Goal: Transaction & Acquisition: Purchase product/service

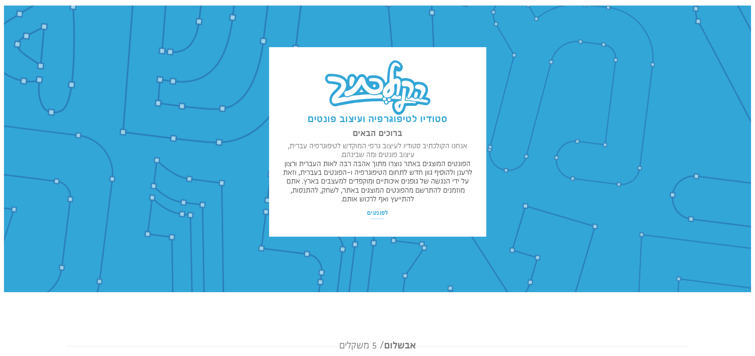
scroll to position [11, 0]
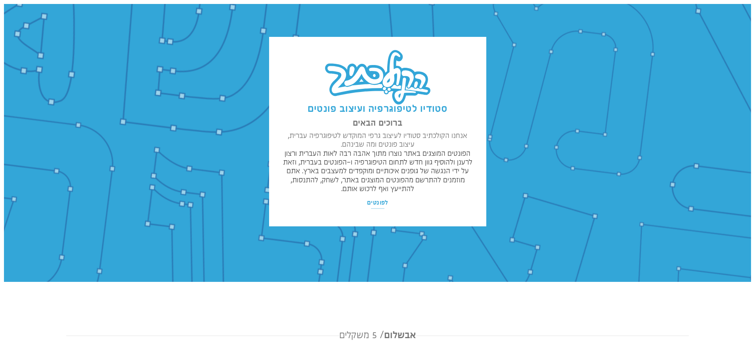
click at [629, 179] on div "סטודיו לטיפוגרפיה ועיצוב פונטים ברוכים הבאים אנחנו הקולכתיב סטודיו לעיצוב גרפי …" at bounding box center [377, 135] width 540 height 197
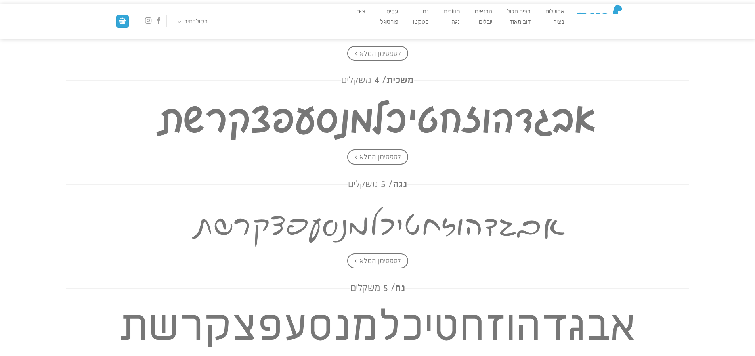
scroll to position [781, 0]
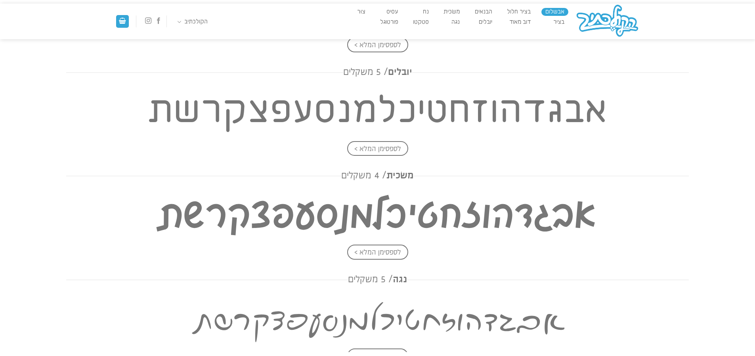
click at [545, 9] on link "אבשלום" at bounding box center [554, 12] width 27 height 8
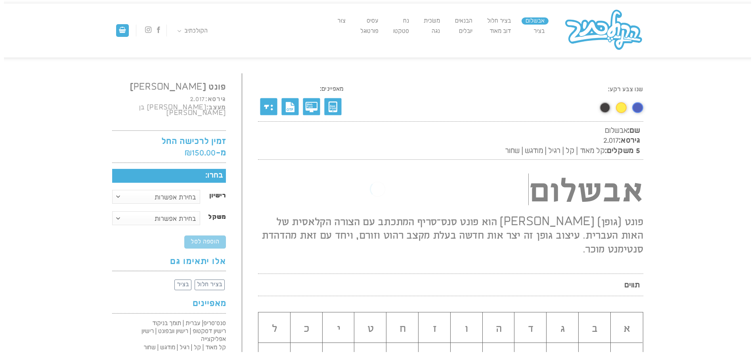
scroll to position [0, 0]
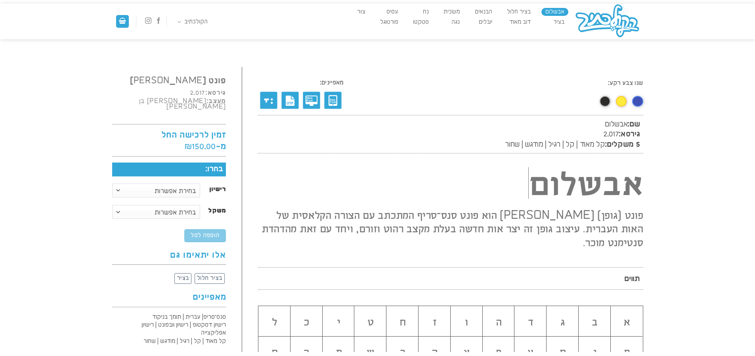
scroll to position [0, 0]
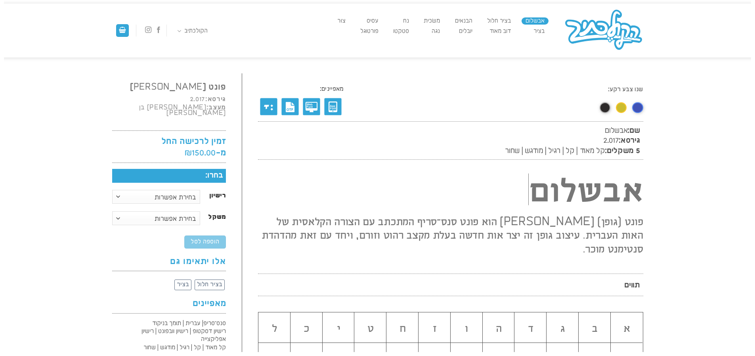
click at [623, 107] on link at bounding box center [621, 107] width 11 height 11
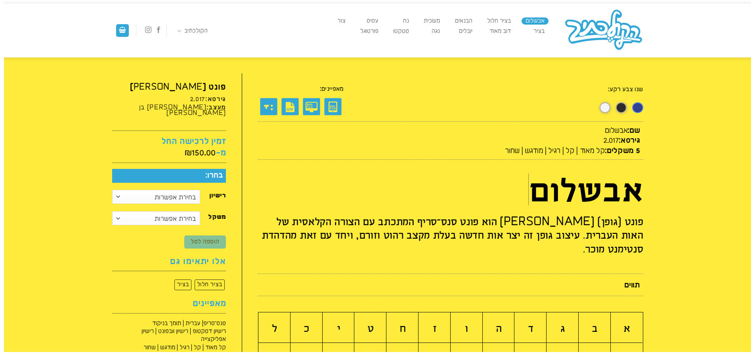
click at [637, 105] on link at bounding box center [637, 107] width 11 height 11
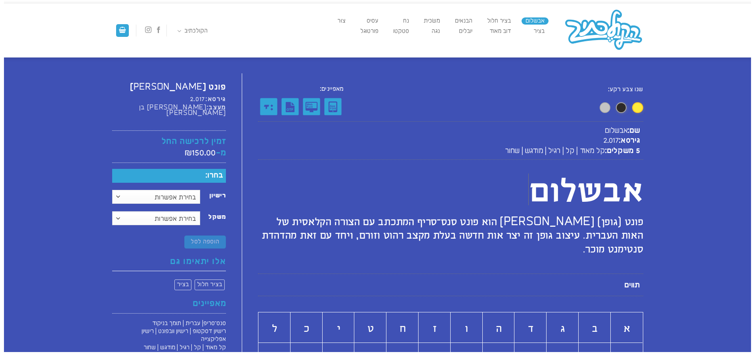
click at [602, 109] on link at bounding box center [604, 107] width 11 height 11
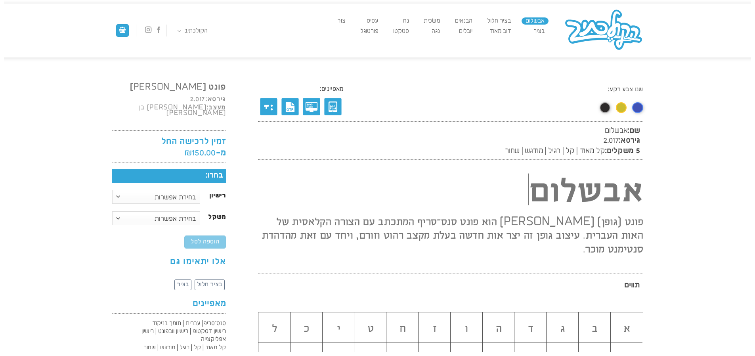
click at [620, 109] on link at bounding box center [621, 107] width 11 height 11
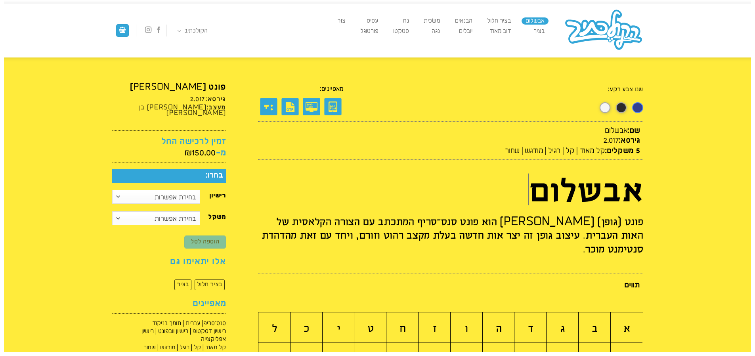
click at [637, 109] on link at bounding box center [637, 107] width 11 height 11
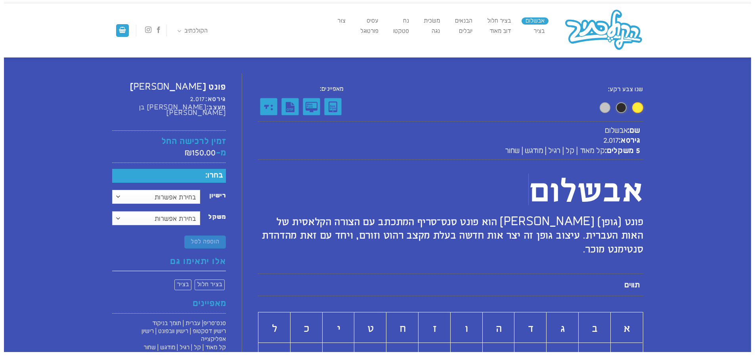
click at [610, 108] on div "שנו צבע רקע:" at bounding box center [579, 101] width 128 height 31
click at [609, 108] on link at bounding box center [605, 107] width 10 height 10
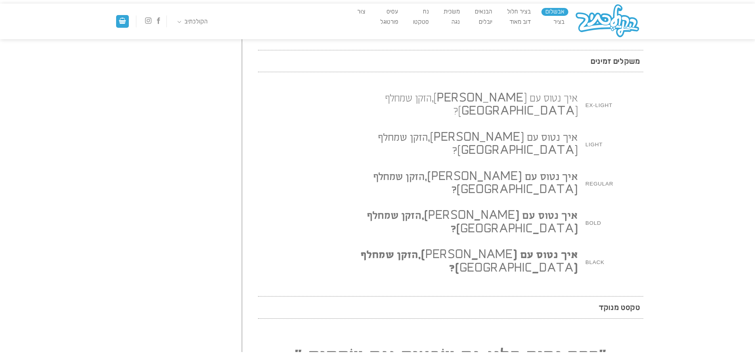
scroll to position [796, 0]
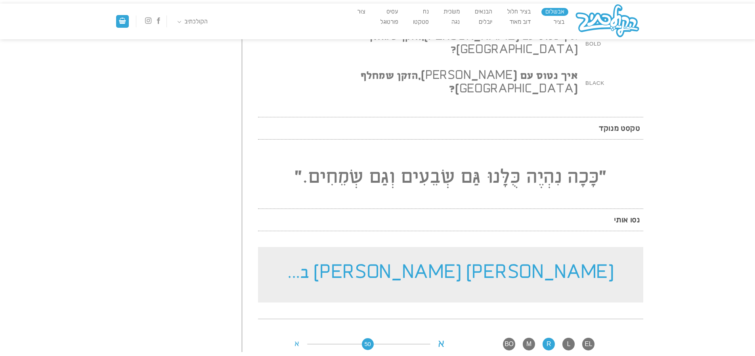
click at [486, 247] on h2 "[PERSON_NAME] [PERSON_NAME] ב..." at bounding box center [450, 274] width 385 height 55
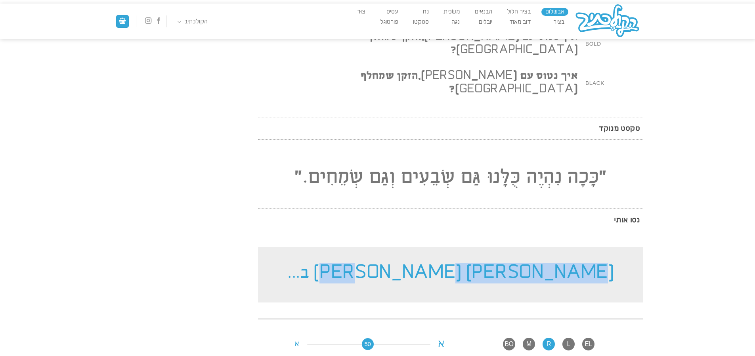
click at [486, 247] on h2 "[PERSON_NAME] [PERSON_NAME] ב..." at bounding box center [450, 274] width 385 height 55
click at [489, 247] on h2 "[PERSON_NAME] [PERSON_NAME] ב..." at bounding box center [450, 274] width 385 height 55
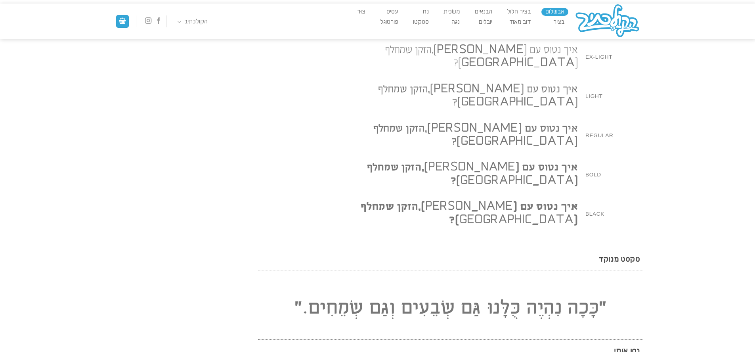
scroll to position [774, 0]
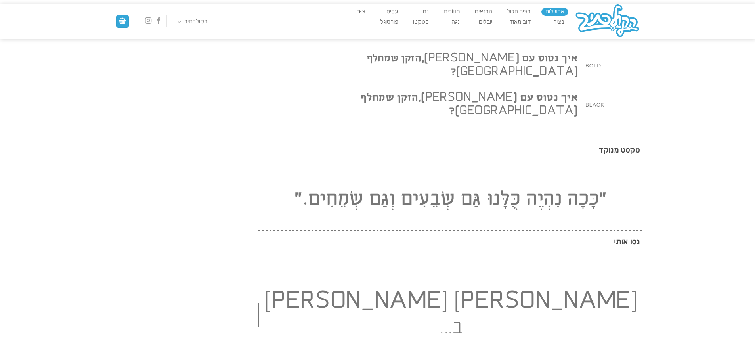
scroll to position [812, 0]
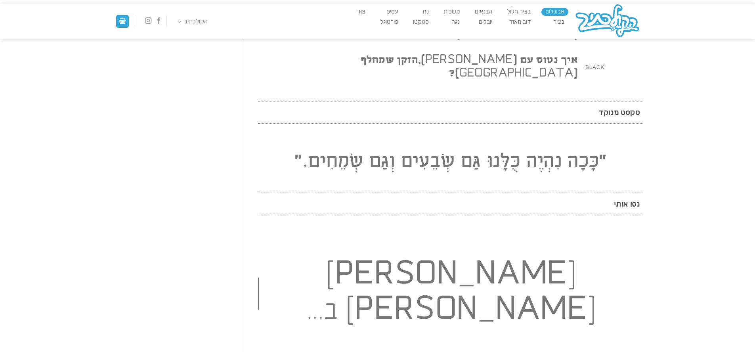
drag, startPoint x: 364, startPoint y: 254, endPoint x: 392, endPoint y: 278, distance: 36.8
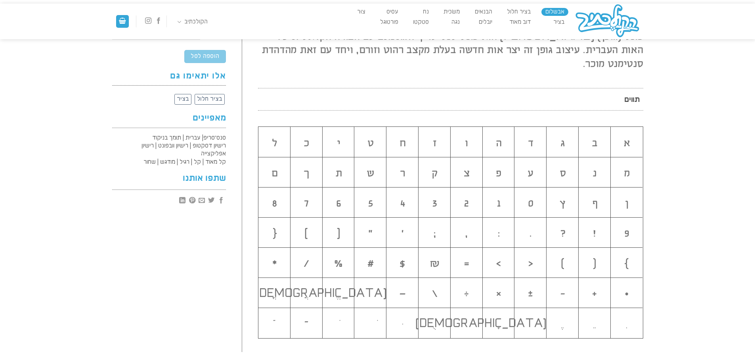
scroll to position [0, 0]
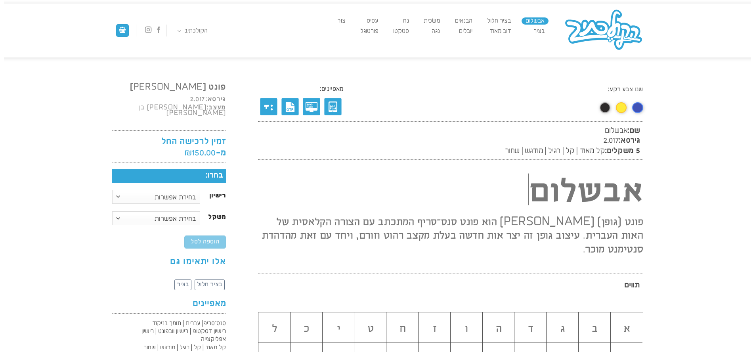
drag, startPoint x: 582, startPoint y: 150, endPoint x: 576, endPoint y: 151, distance: 6.1
click at [581, 151] on span "קל מאוד | קל | רגיל | מודגש | שחור" at bounding box center [555, 151] width 100 height 8
click at [554, 151] on span "קל מאוד | קל | רגיל | מודגש | שחור" at bounding box center [555, 151] width 100 height 8
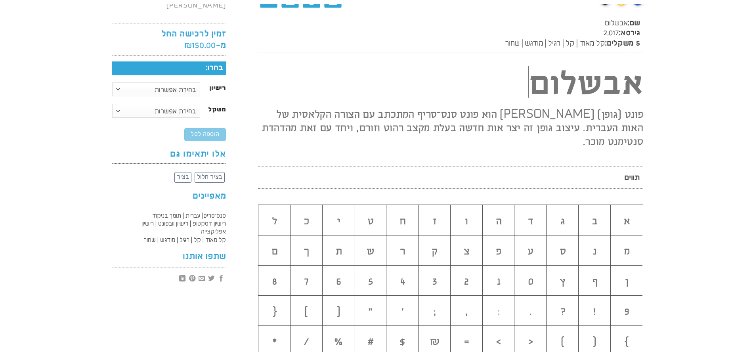
scroll to position [194, 0]
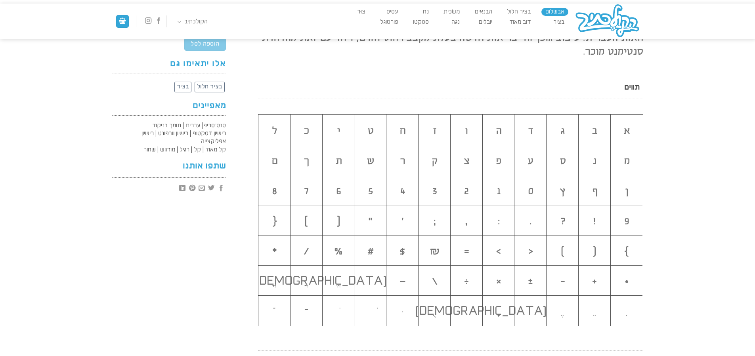
click at [630, 215] on h2 "9" at bounding box center [627, 221] width 32 height 13
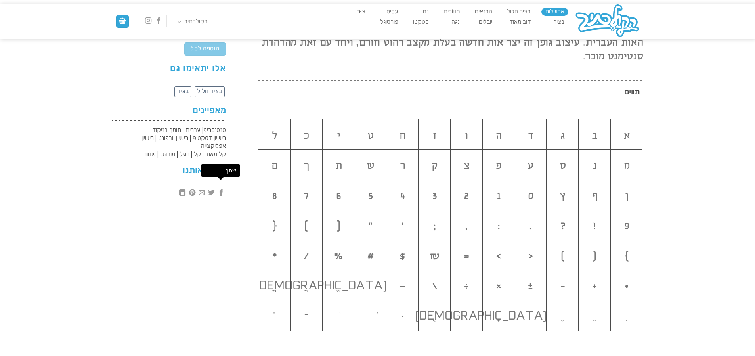
click at [193, 126] on p "סנס־סריפ| עברית | תומך בניקוד רישיון דסקטופ | רישיון וובפונט | רישיון אפליקצייה…" at bounding box center [170, 142] width 111 height 32
click at [217, 126] on p "סנס־סריפ| עברית | תומך בניקוד רישיון דסקטופ | רישיון וובפונט | רישיון אפליקצייה…" at bounding box center [170, 142] width 111 height 32
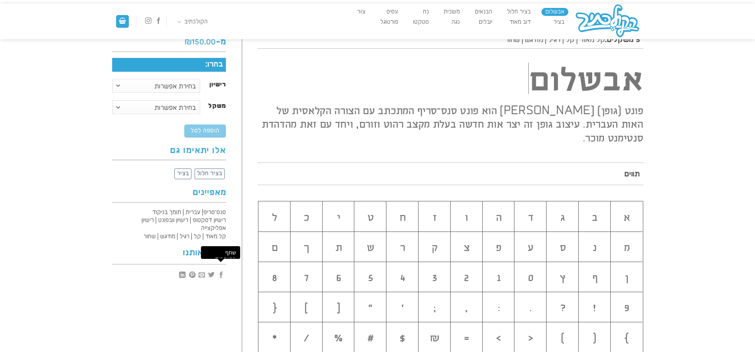
click at [404, 151] on div at bounding box center [450, 157] width 385 height 12
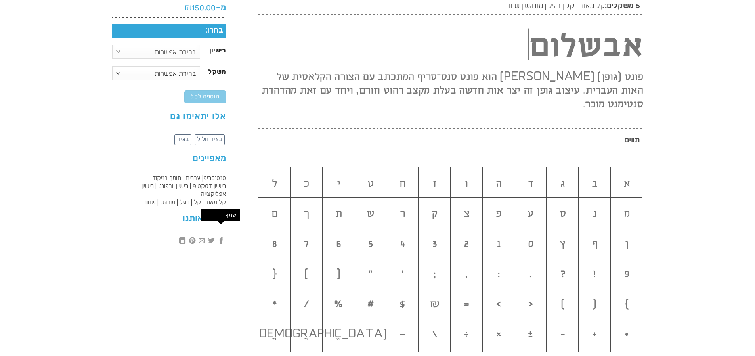
scroll to position [0, 0]
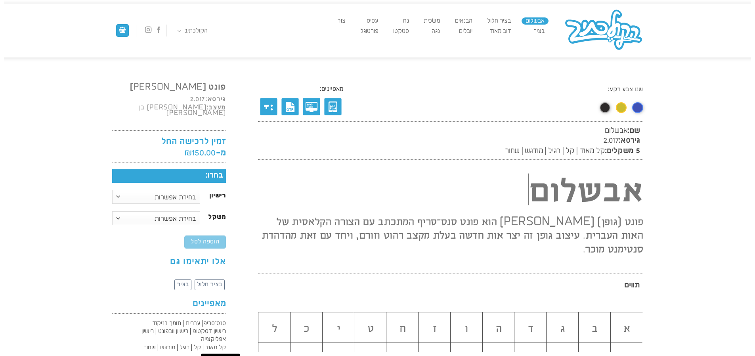
click at [617, 111] on link at bounding box center [621, 107] width 11 height 11
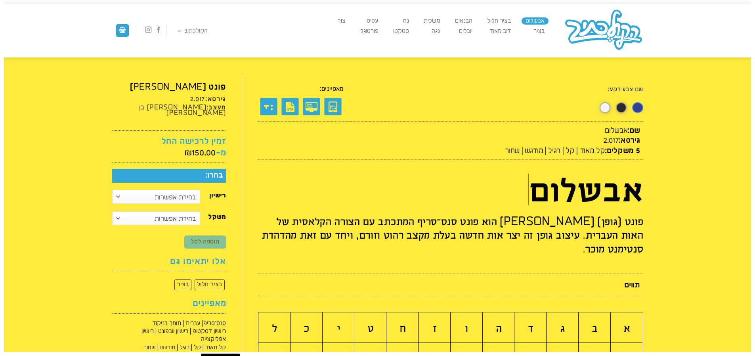
click at [633, 107] on link at bounding box center [638, 108] width 10 height 10
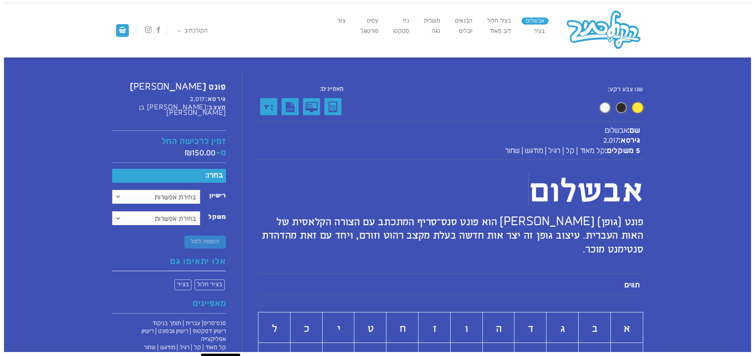
click at [595, 36] on img at bounding box center [603, 30] width 79 height 43
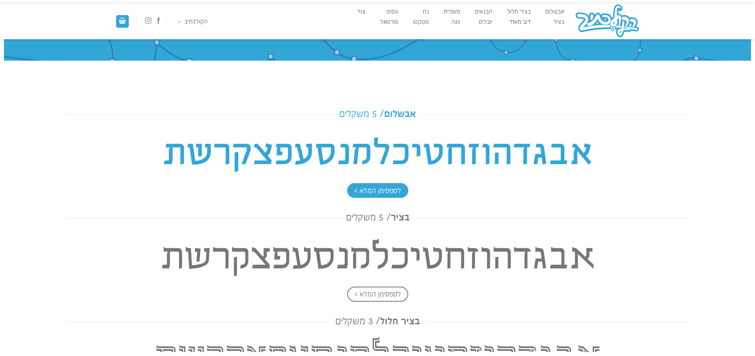
scroll to position [238, 0]
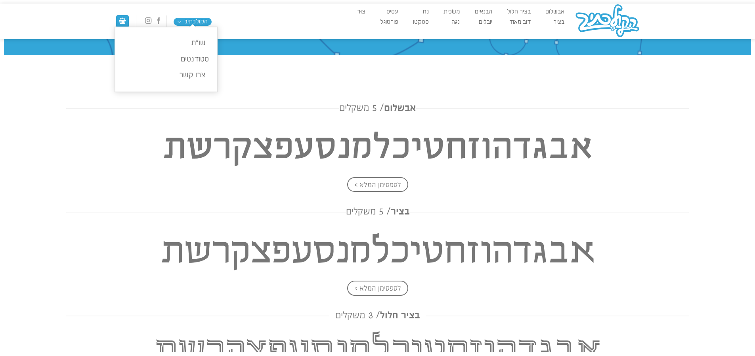
click at [205, 22] on link "הקולכתיב" at bounding box center [193, 22] width 38 height 8
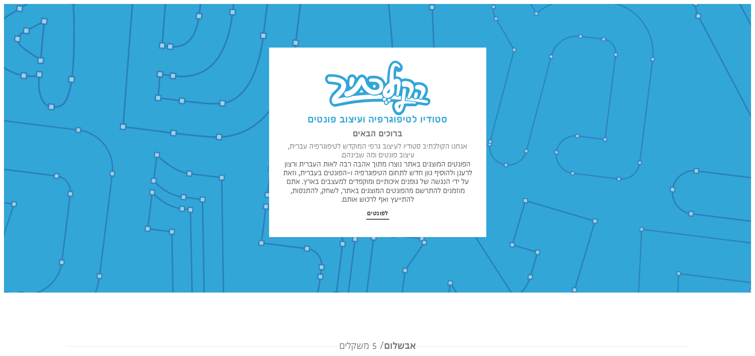
click at [376, 216] on span "לפונטים" at bounding box center [377, 214] width 21 height 8
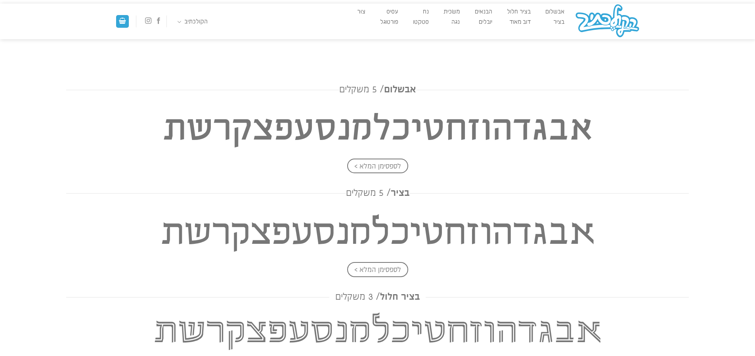
scroll to position [257, 0]
click at [198, 44] on link "שו״ת" at bounding box center [166, 43] width 94 height 16
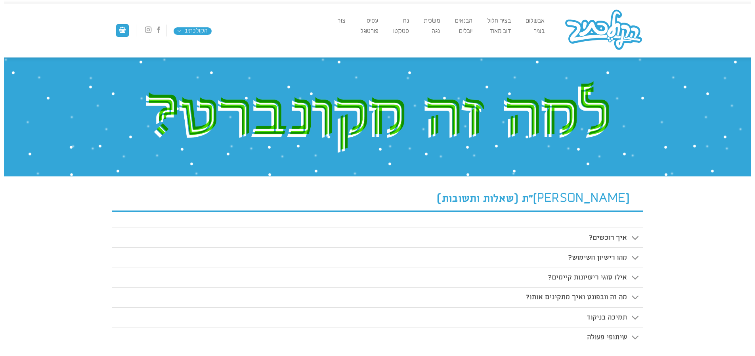
scroll to position [0, 0]
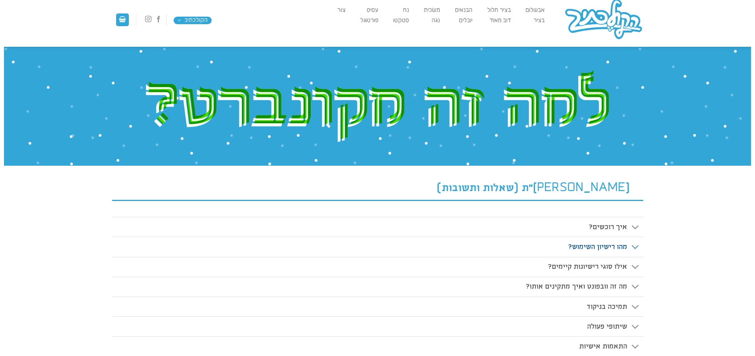
click at [616, 244] on span "מהו רישיון השימוש?" at bounding box center [597, 246] width 59 height 8
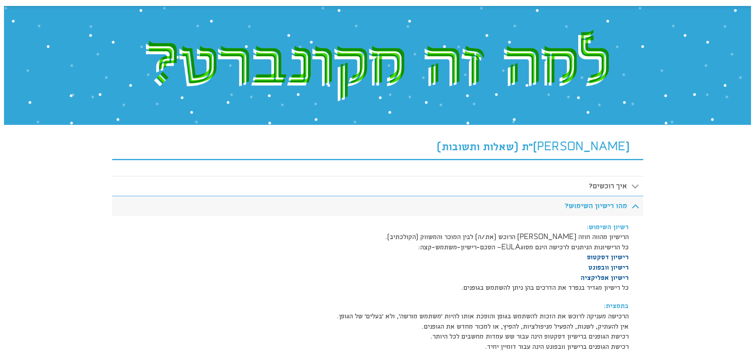
scroll to position [93, 0]
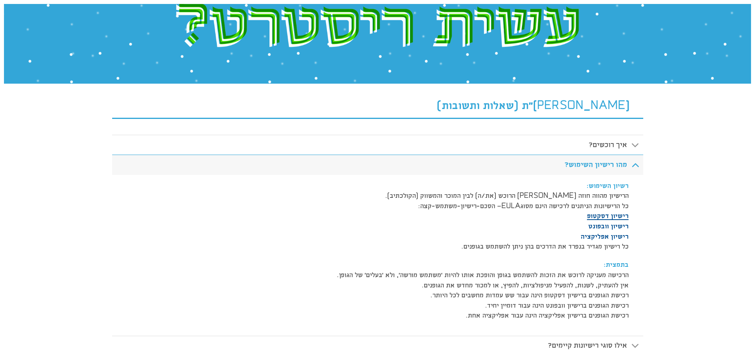
click at [609, 216] on link "רישיון דסקטופ" at bounding box center [608, 216] width 42 height 8
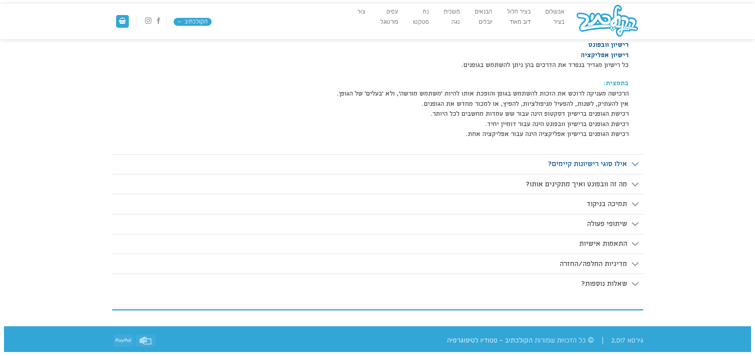
scroll to position [166, 0]
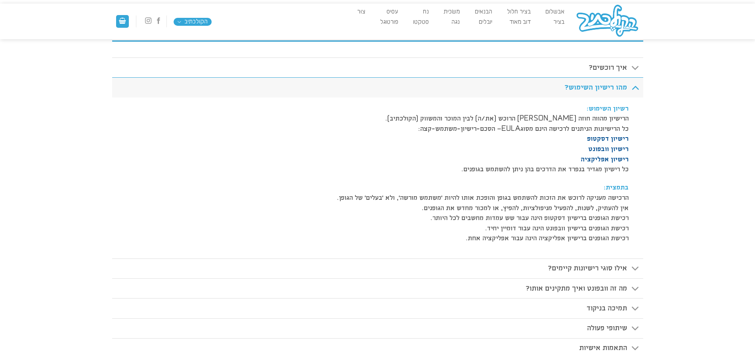
click at [638, 94] on icon "Toggle" at bounding box center [635, 87] width 8 height 15
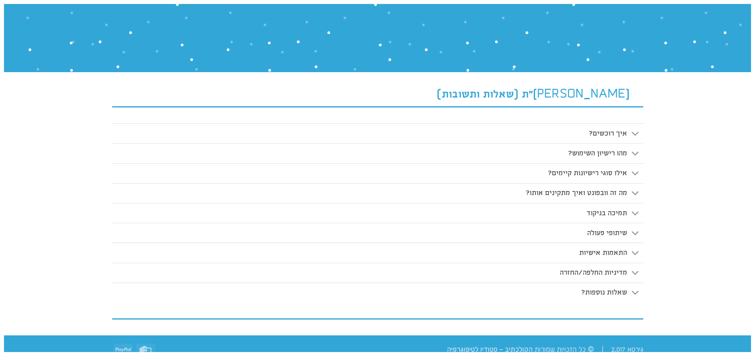
scroll to position [0, 0]
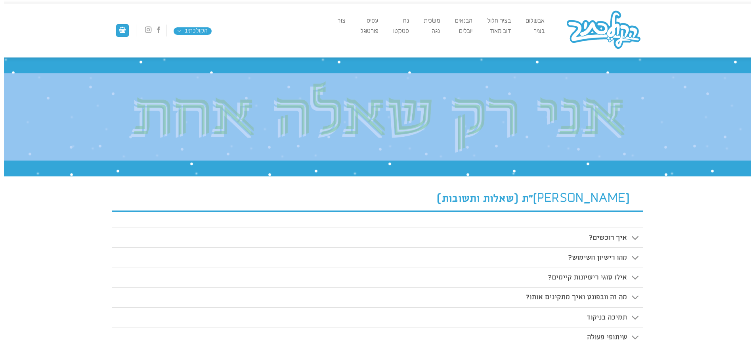
drag, startPoint x: 703, startPoint y: 175, endPoint x: 658, endPoint y: 134, distance: 61.4
click at [658, 134] on div "שו״ת (שאלות ותשובות) איך רוכשים? רכישת הגופנים הינה פשוטה: לחיצה על כפתור ה"+" …" at bounding box center [377, 248] width 747 height 382
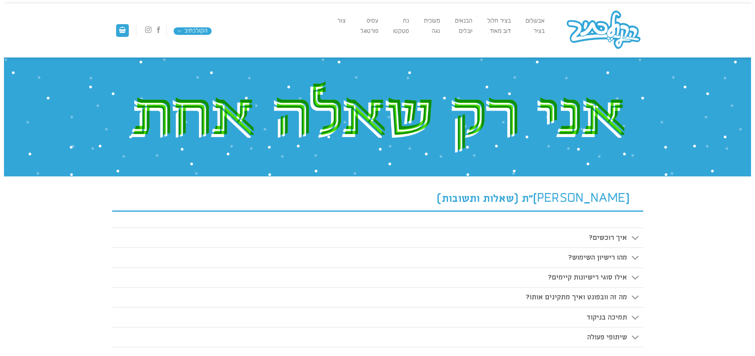
click at [694, 179] on div "שו״ת (שאלות ותשובות) איך רוכשים? רכישת הגופנים הינה פשוטה: לחיצה על כפתור ה"+" …" at bounding box center [377, 248] width 747 height 382
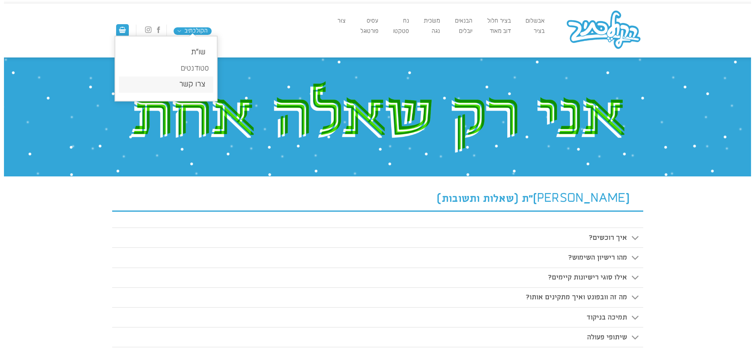
click at [201, 83] on link "צרו קשר" at bounding box center [166, 84] width 94 height 16
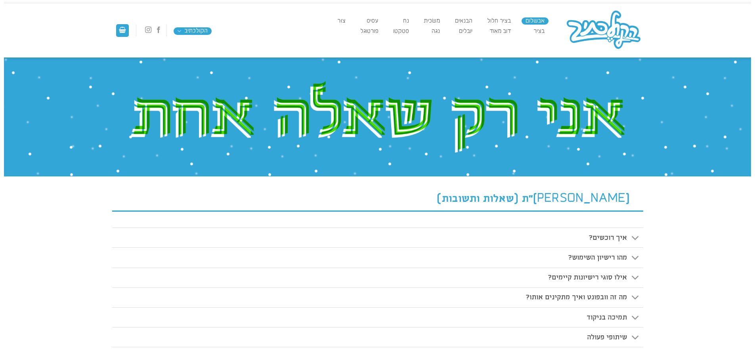
click at [536, 21] on link "אבשלום" at bounding box center [534, 20] width 27 height 7
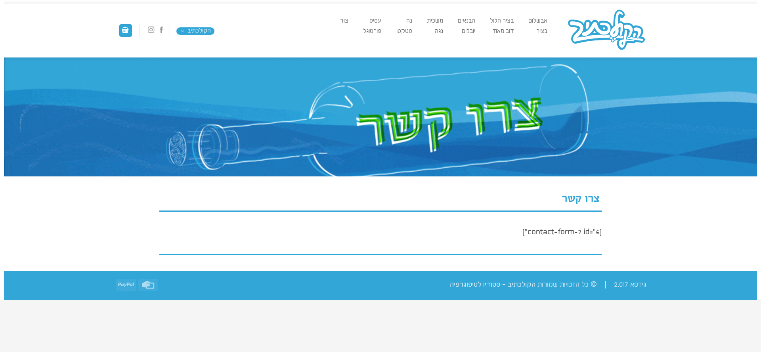
click at [571, 230] on div "צרו קשר [contact-form-7 id="5"]" at bounding box center [380, 223] width 443 height 94
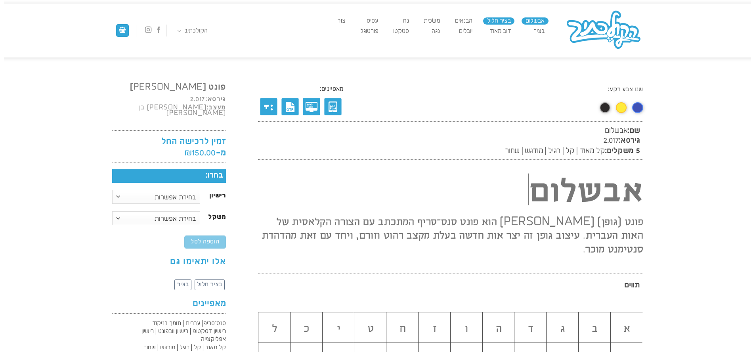
click at [508, 22] on link "בציר חלול" at bounding box center [498, 20] width 31 height 7
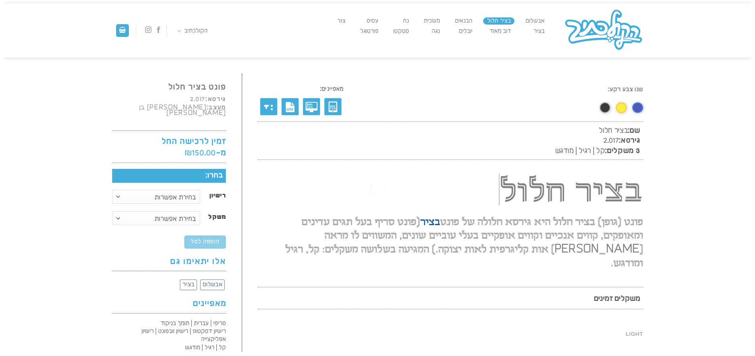
scroll to position [0, 0]
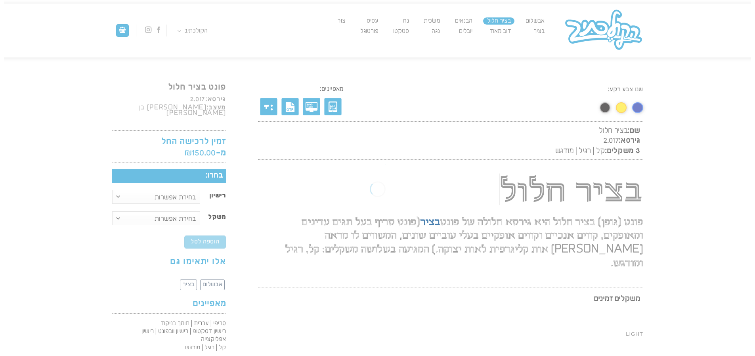
scroll to position [0, 0]
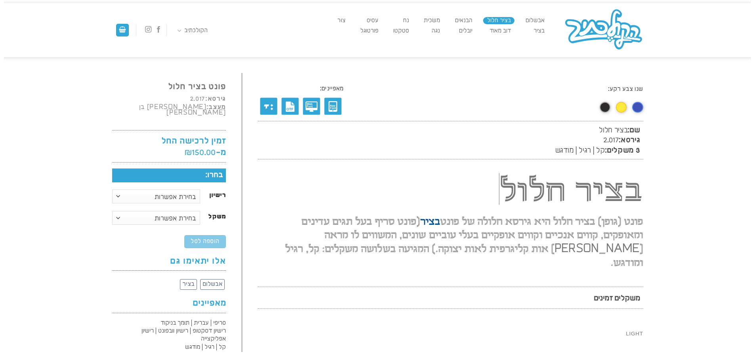
click at [467, 24] on li "הבנאים" at bounding box center [463, 20] width 25 height 10
click at [464, 21] on link "הבנאים" at bounding box center [463, 20] width 25 height 7
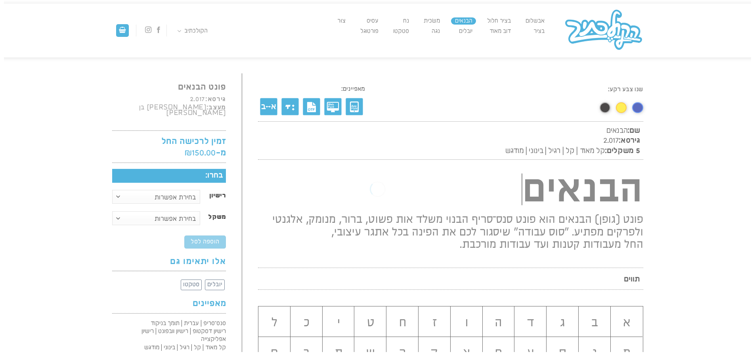
scroll to position [0, 0]
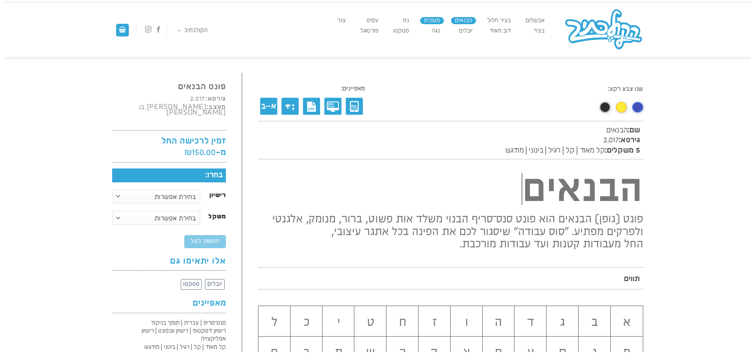
click at [425, 20] on link "משׂכית" at bounding box center [432, 20] width 24 height 7
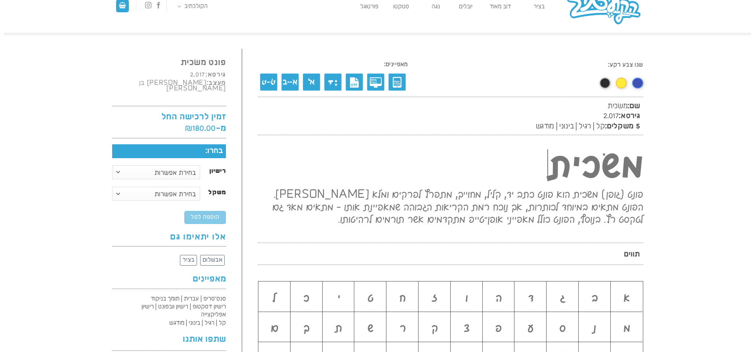
click at [532, 112] on span "שם: משׂכית גירסא: 2.017 5 משקלים: קל | רגיל | בינוני | מודגש" at bounding box center [450, 116] width 385 height 38
click at [414, 224] on h2 "פונט (גופן) משׂכית הוא פונט כתב יד, קליל, מחוייך, מתפרץ לפרקים ומלא חן. הפונט מ…" at bounding box center [450, 204] width 385 height 43
click at [426, 222] on h2 "פונט (גופן) משׂכית הוא פונט כתב יד, קליל, מחוייך, מתפרץ לפרקים ומלא חן. הפונט מ…" at bounding box center [450, 204] width 385 height 43
click at [431, 219] on h2 "פונט (גופן) משׂכית הוא פונט כתב יד, קליל, מחוייך, מתפרץ לפרקים ומלא חן. הפונט מ…" at bounding box center [450, 204] width 385 height 43
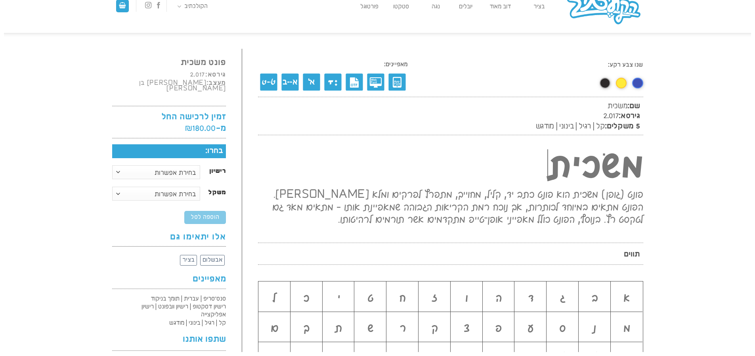
click at [434, 220] on h2 "פונט (גופן) משׂכית הוא פונט כתב יד, קליל, מחוייך, מתפרץ לפרקים ומלא חן. הפונט מ…" at bounding box center [450, 204] width 385 height 43
click at [509, 205] on h2 "פונט (גופן) משׂכית הוא פונט כתב יד, קליל, מחוייך, מתפרץ לפרקים ומלא חן. הפונט מ…" at bounding box center [450, 204] width 385 height 43
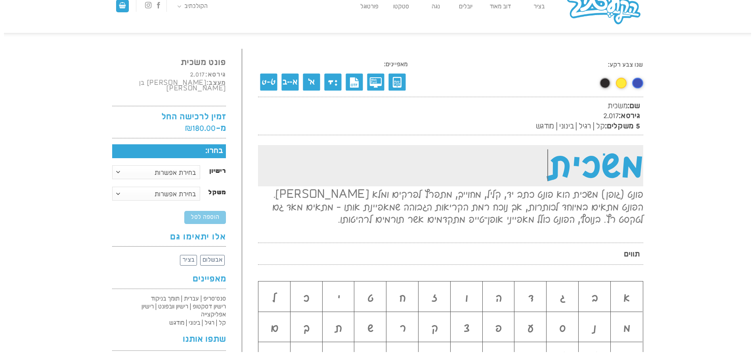
scroll to position [0, 0]
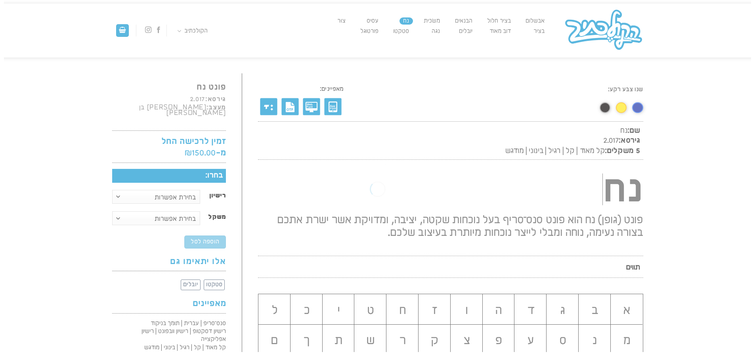
scroll to position [0, 0]
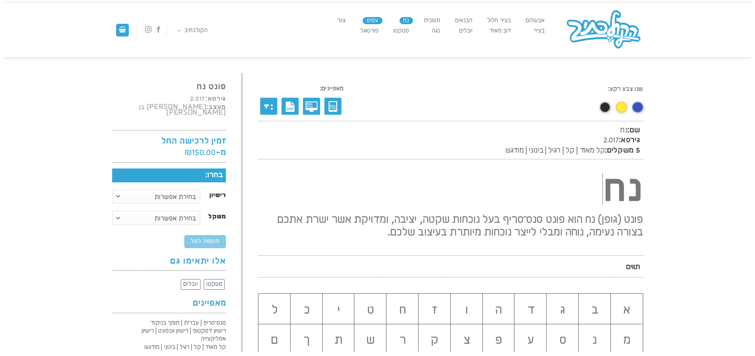
click at [368, 22] on link "עסיס" at bounding box center [372, 20] width 19 height 7
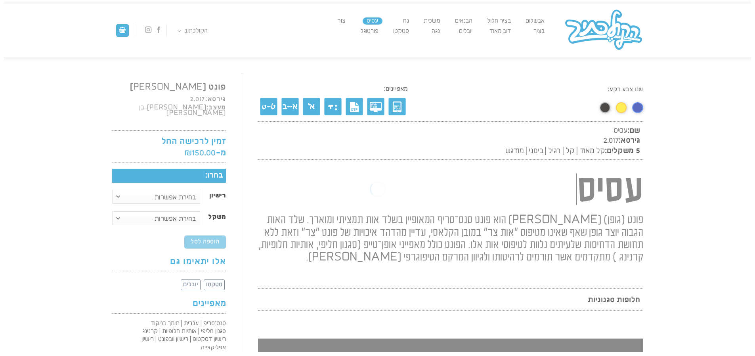
scroll to position [0, 0]
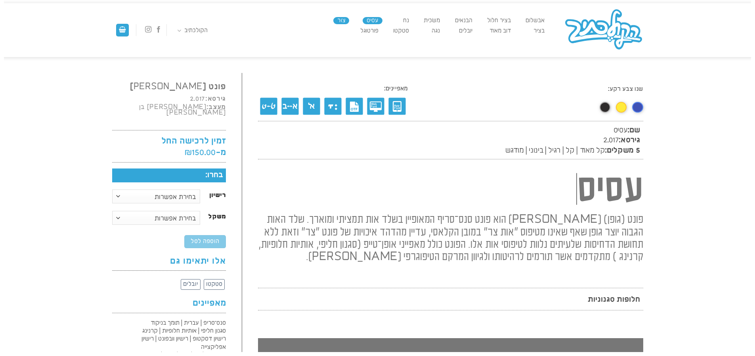
click at [342, 22] on link "צוּר" at bounding box center [341, 20] width 16 height 7
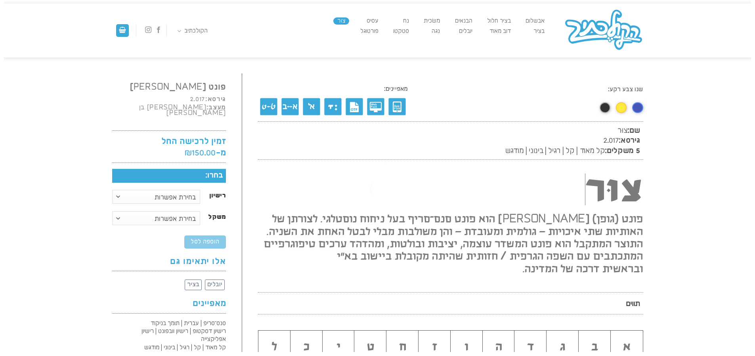
scroll to position [0, 0]
click at [539, 32] on link "בציר" at bounding box center [538, 30] width 19 height 7
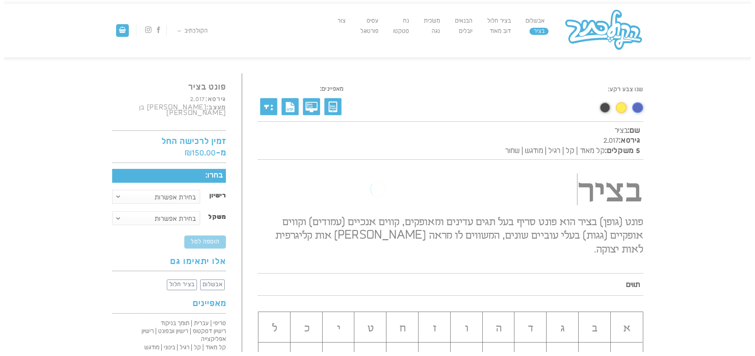
scroll to position [0, 0]
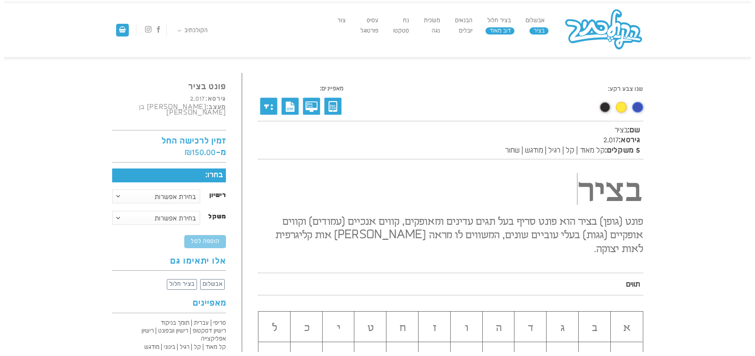
click at [509, 33] on link "דוב מאוד" at bounding box center [499, 30] width 29 height 7
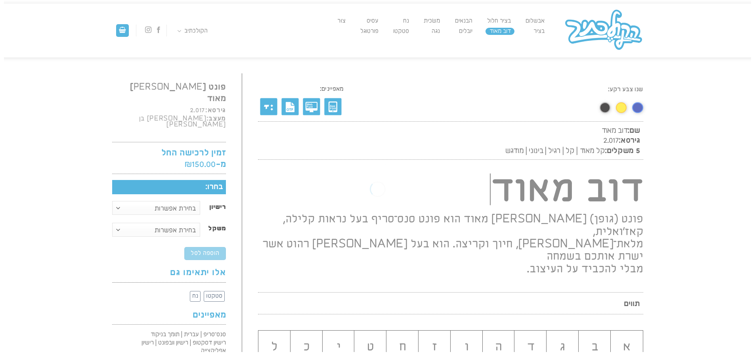
scroll to position [0, 0]
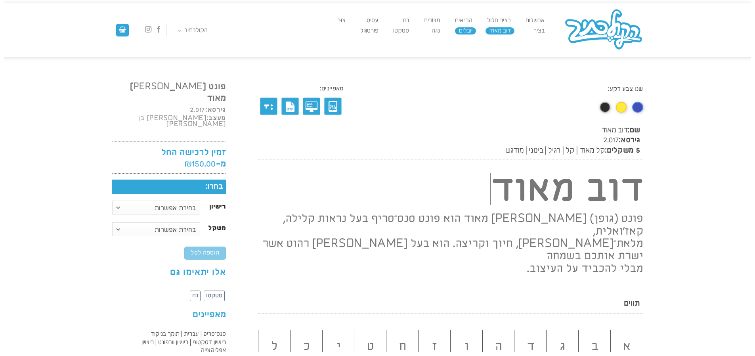
click at [471, 30] on link "יובלים" at bounding box center [465, 30] width 21 height 7
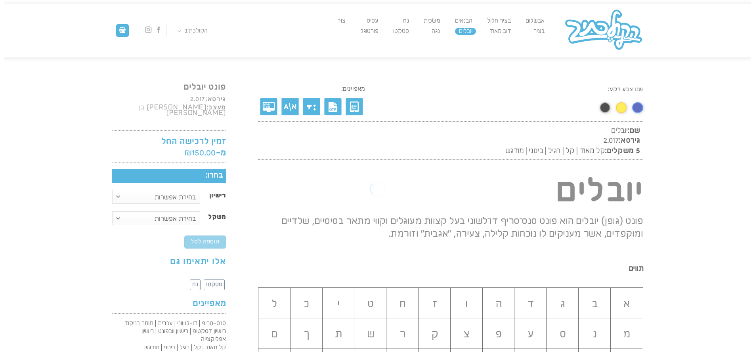
scroll to position [0, 0]
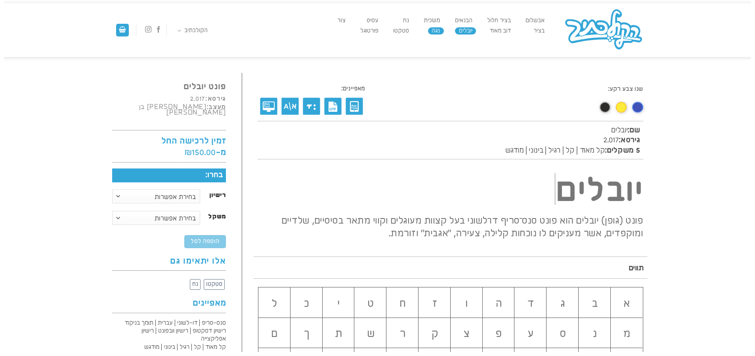
click at [431, 32] on link "נגה" at bounding box center [436, 30] width 16 height 7
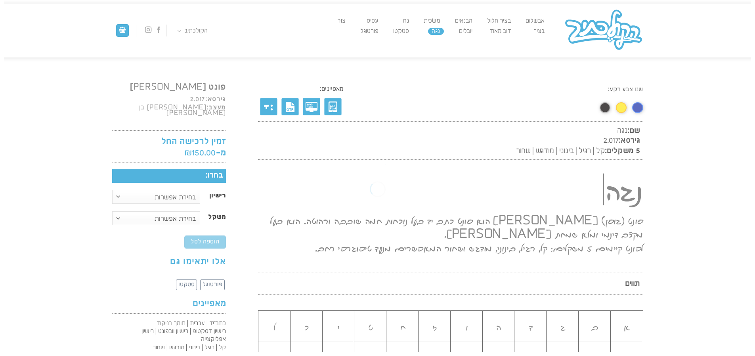
scroll to position [0, 0]
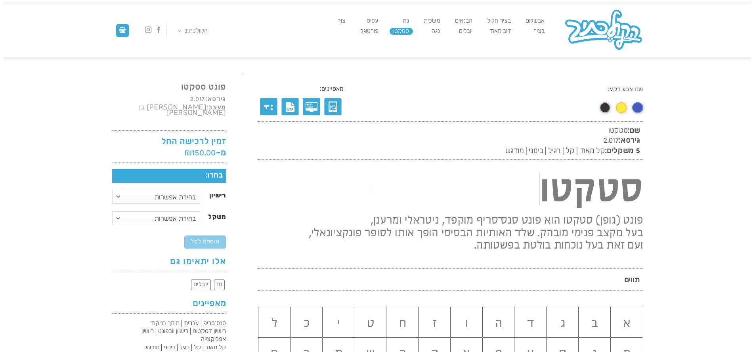
scroll to position [0, 0]
click at [373, 33] on link "פורטוגל" at bounding box center [369, 30] width 26 height 7
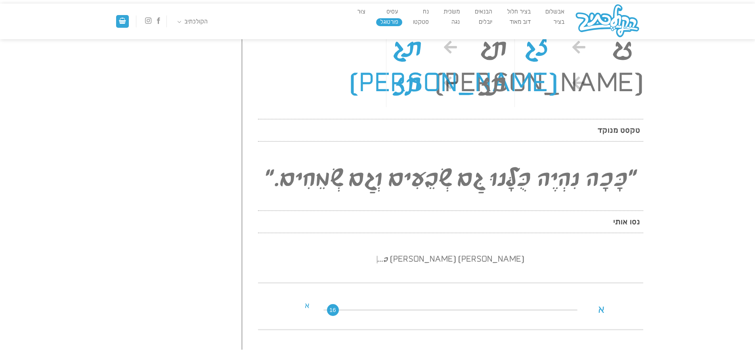
scroll to position [990, 0]
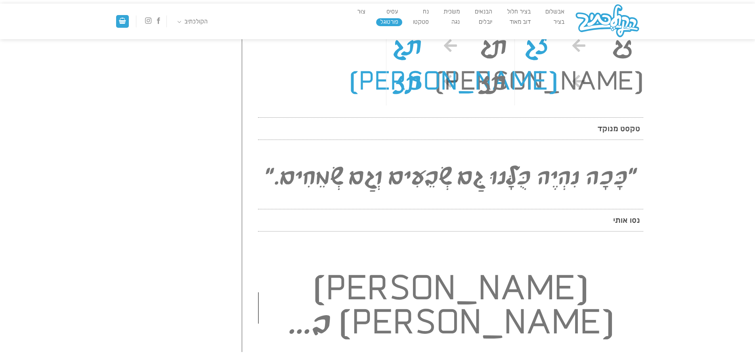
drag, startPoint x: 445, startPoint y: 252, endPoint x: 494, endPoint y: 293, distance: 64.5
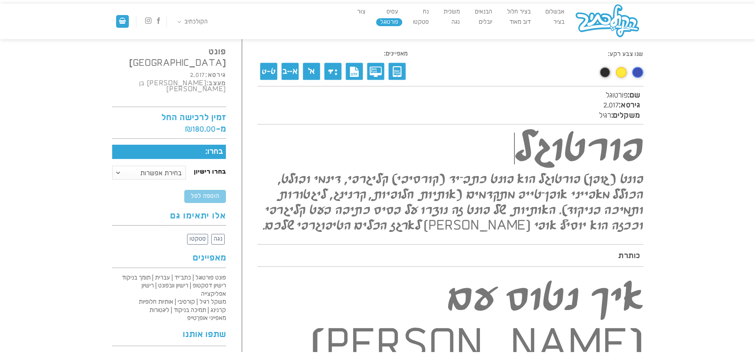
scroll to position [17, 0]
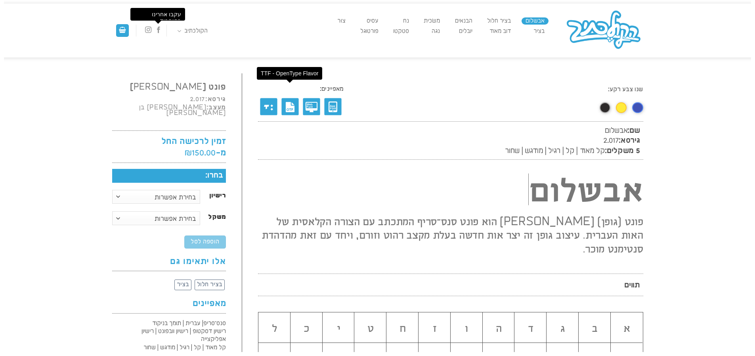
click at [284, 107] on img at bounding box center [289, 106] width 21 height 21
click at [266, 107] on img at bounding box center [268, 106] width 21 height 21
click at [195, 53] on link "שו״ת" at bounding box center [166, 52] width 94 height 16
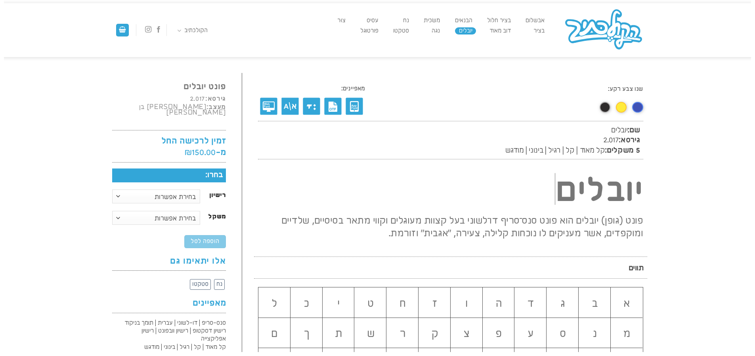
scroll to position [82, 0]
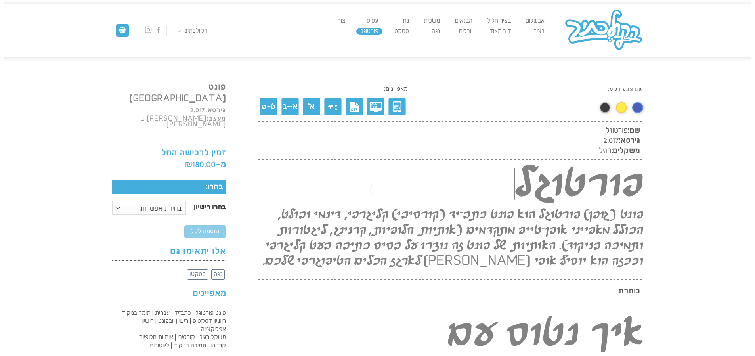
scroll to position [0, 0]
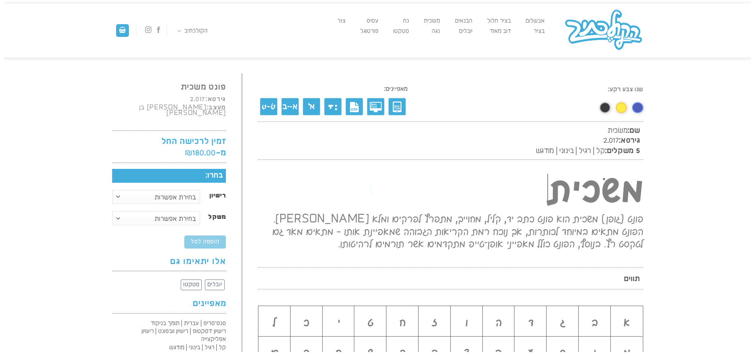
scroll to position [0, 0]
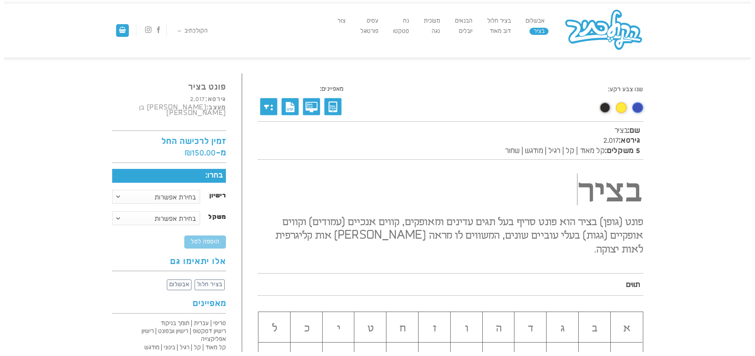
scroll to position [0, 0]
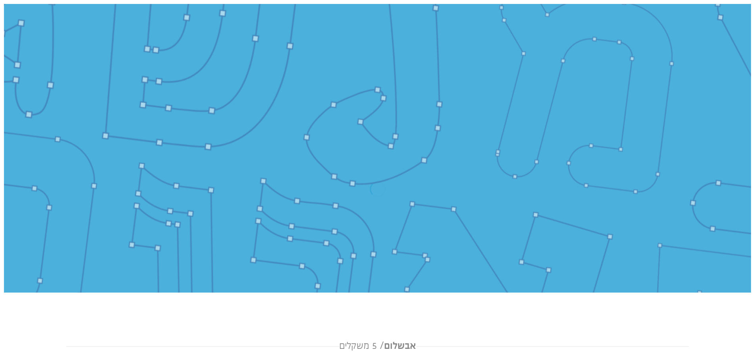
scroll to position [0, 0]
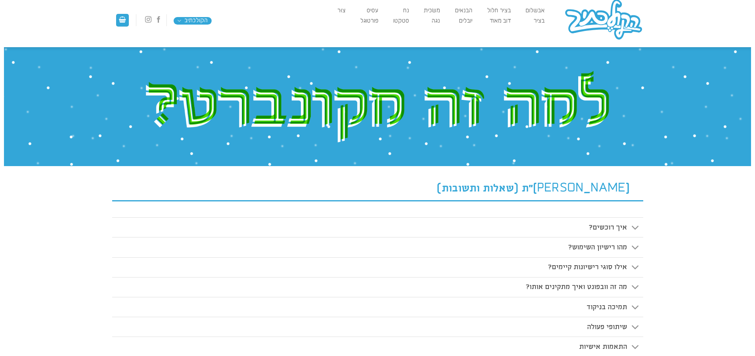
scroll to position [16, 0]
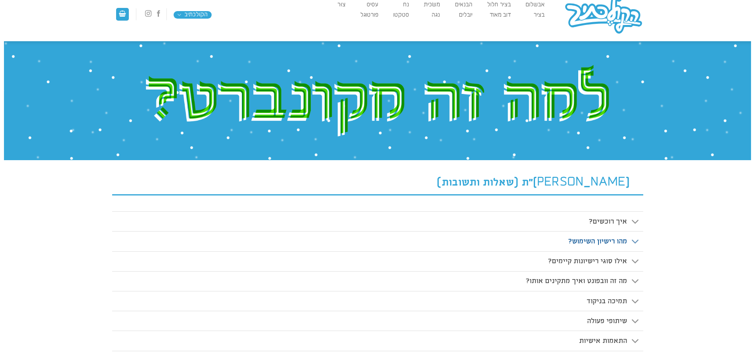
click at [611, 233] on link "מהו רישיון השימוש?" at bounding box center [377, 241] width 531 height 20
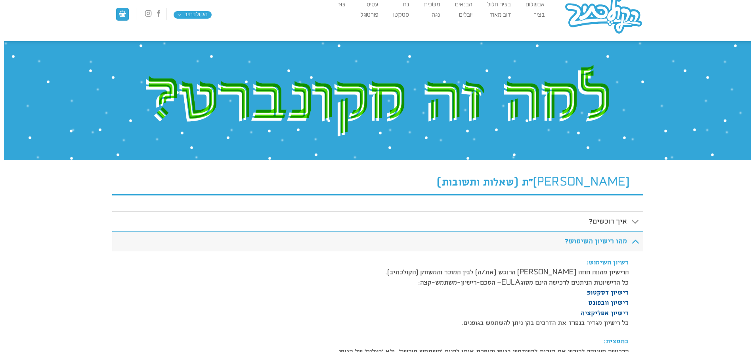
scroll to position [48, 0]
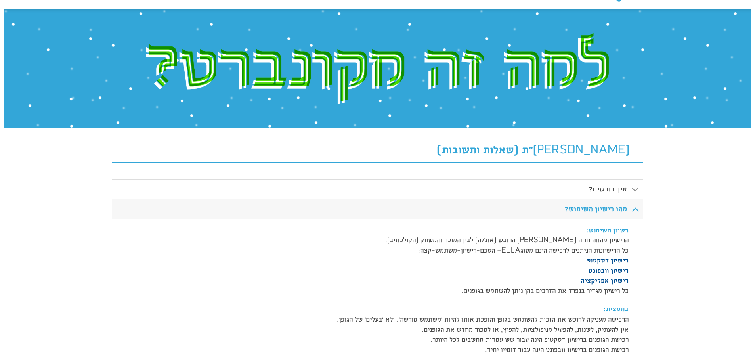
click at [614, 261] on link "רישיון דסקטופ" at bounding box center [608, 260] width 42 height 8
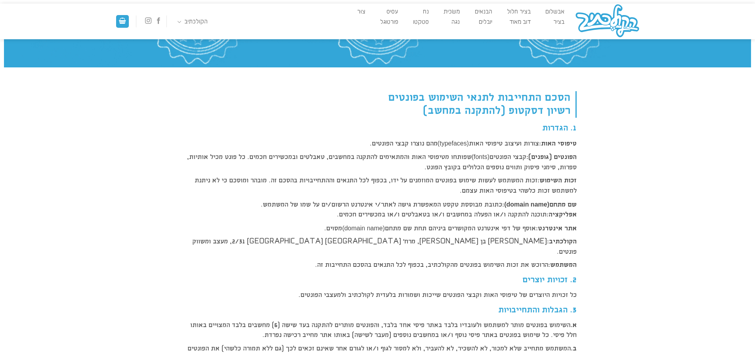
scroll to position [115, 0]
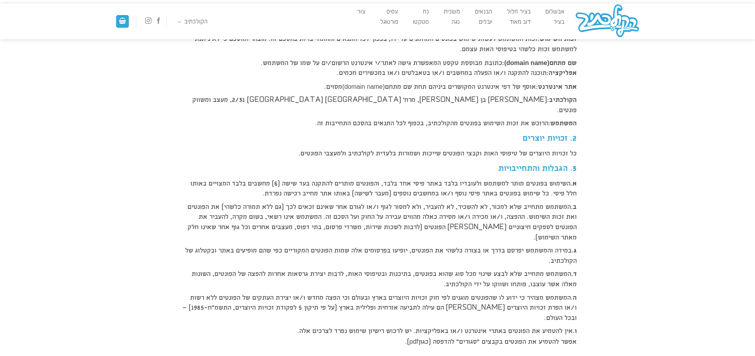
scroll to position [275, 0]
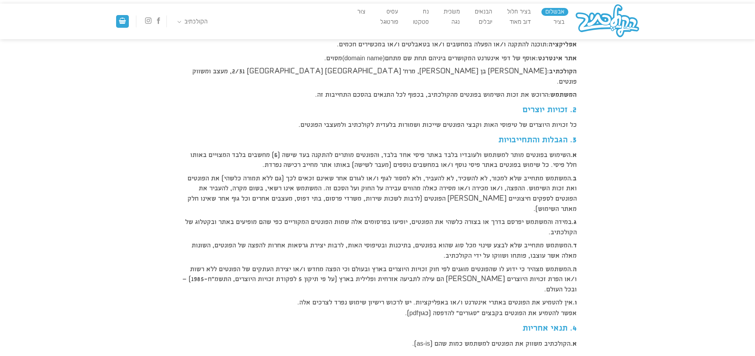
click at [554, 11] on link "אבשלום" at bounding box center [554, 12] width 27 height 8
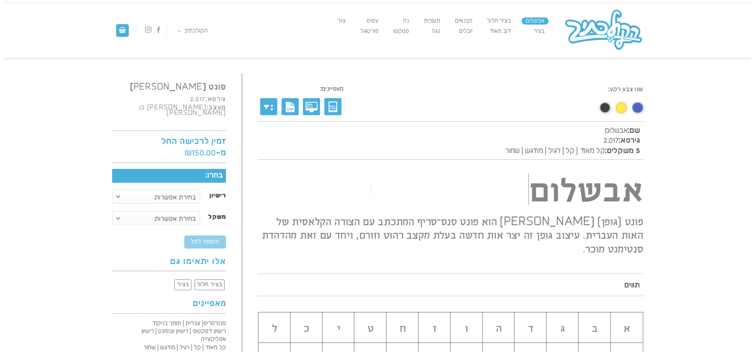
scroll to position [0, 0]
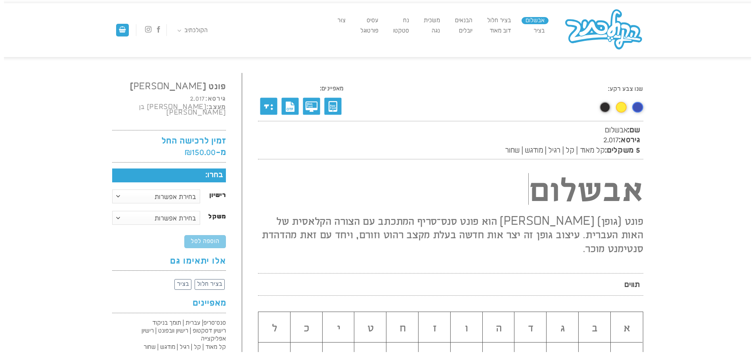
click at [192, 168] on h5 "בחרו:" at bounding box center [169, 175] width 114 height 14
click at [183, 189] on select "בחירת אפשרות רישיון דסקטופ רישיון וובפונט רישיון אפליקצייה" at bounding box center [156, 196] width 88 height 14
click at [112, 189] on select "בחירת אפשרות רישיון דסקטופ רישיון וובפונט רישיון אפליקצייה" at bounding box center [156, 196] width 88 height 14
select select "רישיון דסקטופ"
click at [189, 211] on select "בחירת אפשרות קל-מאוד קל רגיל מודגש שחור משפחה מלאה" at bounding box center [156, 218] width 88 height 14
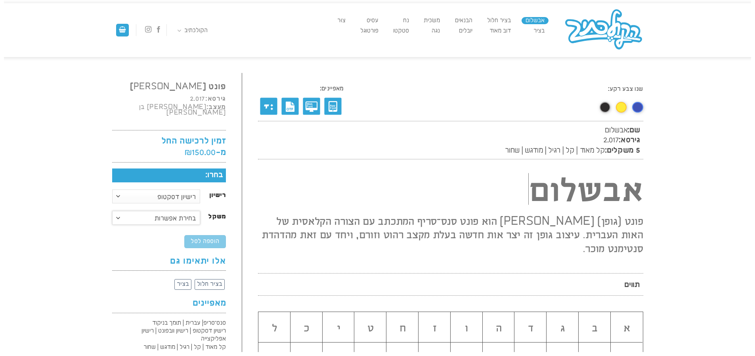
select select "משפחה מלאה"
click at [112, 211] on select "בחירת אפשרות קל-מאוד קל רגיל מודגש שחור משפחה מלאה" at bounding box center [156, 218] width 88 height 14
select select "רישיון דסקטופ"
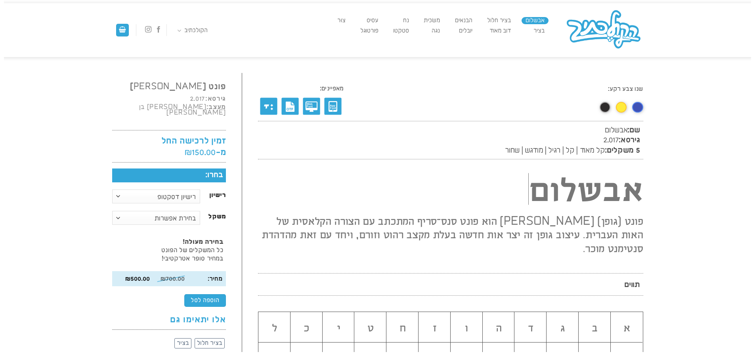
click at [540, 34] on li "בציר" at bounding box center [538, 30] width 19 height 10
click at [540, 31] on link "בציר" at bounding box center [538, 30] width 19 height 7
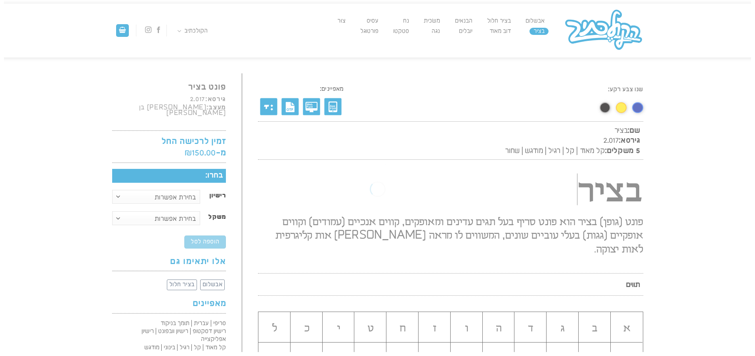
scroll to position [0, 0]
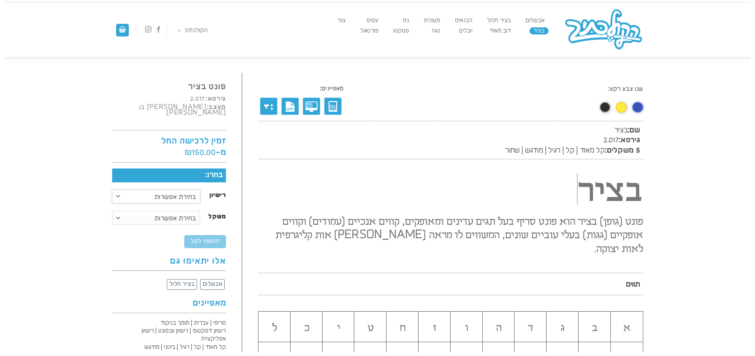
click at [176, 194] on select "בחירת אפשרות רישיון דסקטופ רישיון וובפונט רישיון אפליקצייה" at bounding box center [156, 196] width 88 height 14
click at [112, 189] on select "בחירת אפשרות רישיון דסקטופ רישיון וובפונט רישיון אפליקצייה" at bounding box center [156, 196] width 88 height 14
select select "רישיון דסקטופ"
click at [177, 212] on select "בחירת אפשרות קל-מאוד קל רגיל מודגש שחור משפחה מלאה" at bounding box center [156, 218] width 88 height 14
select select "משפחה מלאה"
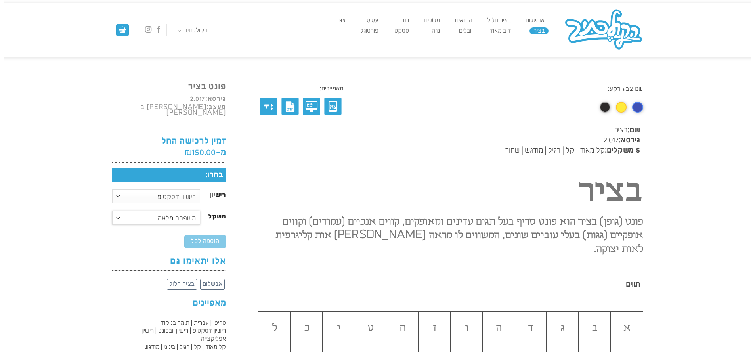
click at [112, 211] on select "בחירת אפשרות קל-מאוד קל רגיל מודגש שחור משפחה מלאה" at bounding box center [156, 218] width 88 height 14
select select "רישיון דסקטופ"
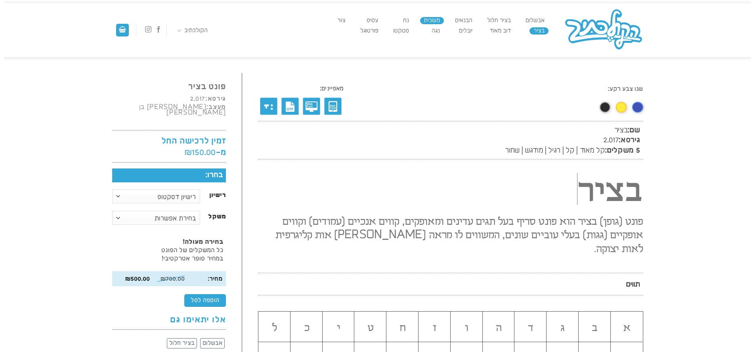
click at [430, 24] on link "משׂכית" at bounding box center [432, 20] width 24 height 7
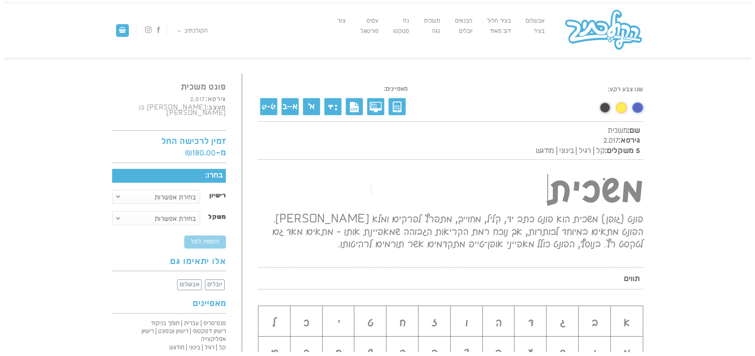
scroll to position [0, 0]
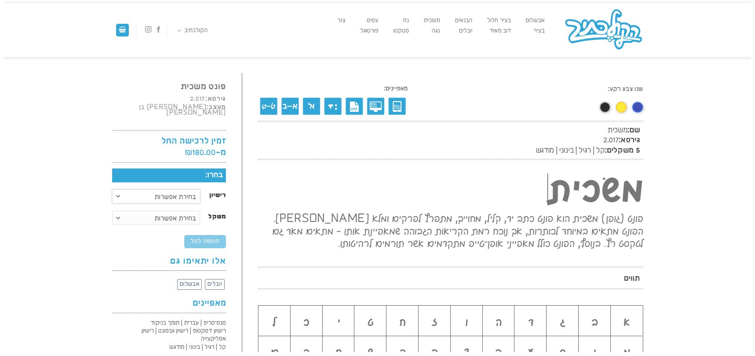
click at [174, 192] on select "בחירת אפשרות רישיון דסקטופ רישיון וובפונט רישיון אפליקצייה" at bounding box center [156, 196] width 88 height 14
click at [112, 189] on select "בחירת אפשרות רישיון דסקטופ רישיון וובפונט רישיון אפליקצייה" at bounding box center [156, 196] width 88 height 14
select select "רישיון דסקטופ"
click at [176, 214] on select "בחירת אפשרות קל רגיל בינוני מודגש משפחה מלאה" at bounding box center [156, 218] width 88 height 14
select select "משפחה מלאה"
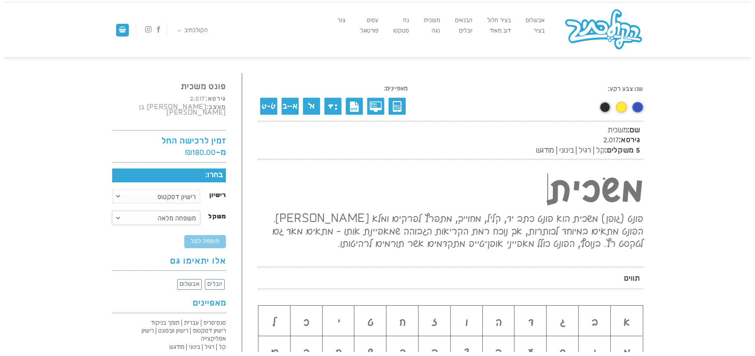
click at [112, 211] on select "בחירת אפשרות קל רגיל בינוני מודגש משפחה מלאה" at bounding box center [156, 218] width 88 height 14
select select "רישיון דסקטופ"
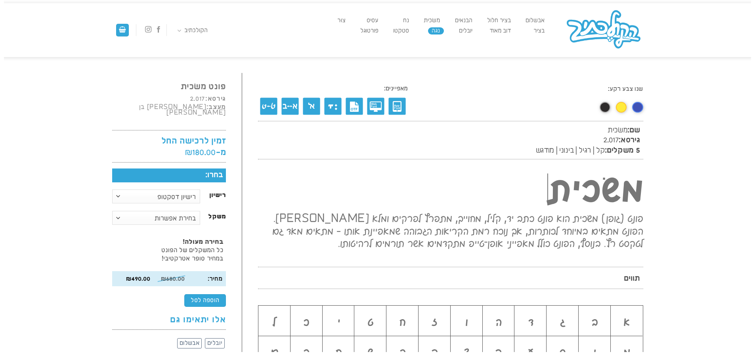
click at [433, 32] on link "נגה" at bounding box center [436, 30] width 16 height 7
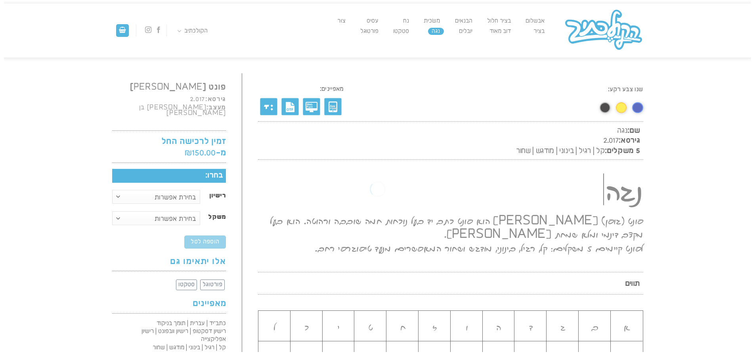
scroll to position [0, 0]
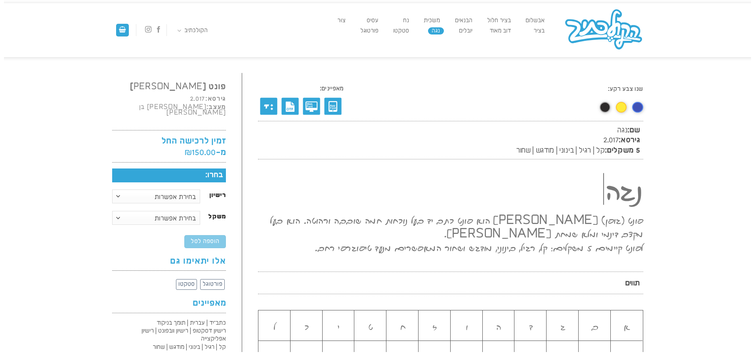
click at [212, 170] on h5 "בחרו:" at bounding box center [169, 175] width 114 height 14
click at [175, 192] on select "בחירת אפשרות רישיון דסקטופ רישיון וובפונט רישיון אפליקצייה" at bounding box center [156, 196] width 88 height 14
click at [112, 189] on select "בחירת אפשרות רישיון דסקטופ רישיון וובפונט רישיון אפליקצייה" at bounding box center [156, 196] width 88 height 14
select select "רישיון דסקטופ"
click at [176, 211] on select "בחירת אפשרות קל רגיל בינוני מודגש שחור משפחה מלאה" at bounding box center [156, 218] width 88 height 14
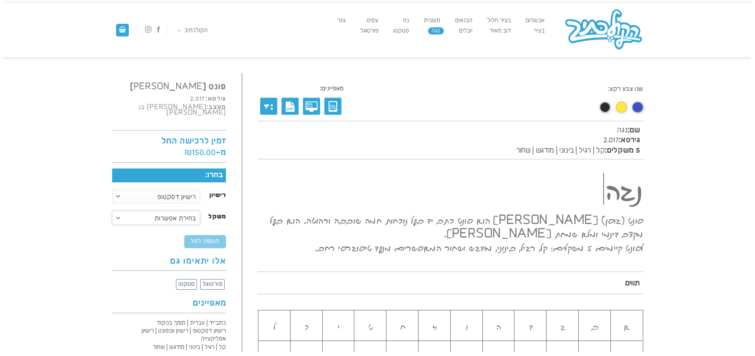
select select "משפחה מלאה"
click at [112, 211] on select "בחירת אפשרות קל רגיל בינוני מודגש שחור משפחה מלאה" at bounding box center [156, 218] width 88 height 14
select select "רישיון דסקטופ"
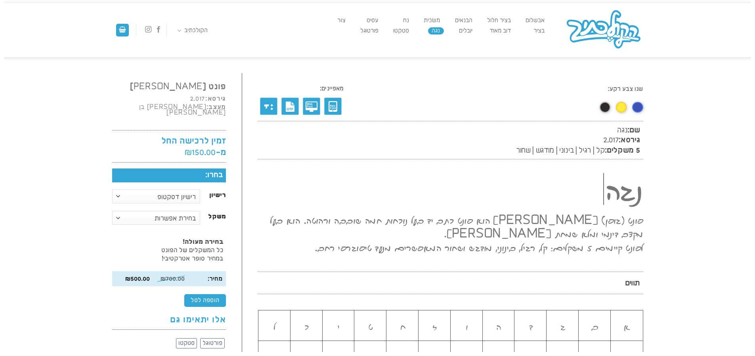
click at [368, 26] on li "פורטוגל" at bounding box center [369, 30] width 26 height 10
click at [369, 29] on link "פורטוגל" at bounding box center [369, 30] width 26 height 7
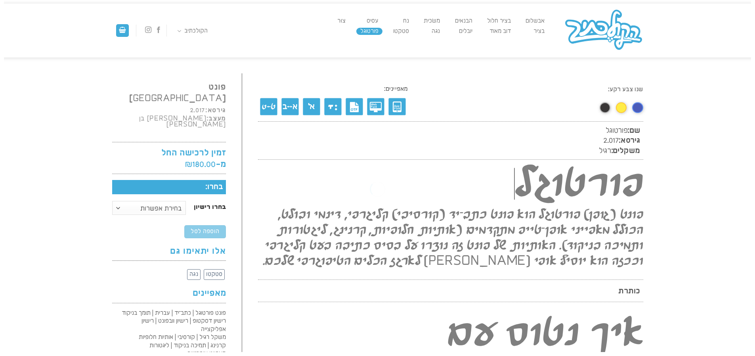
scroll to position [0, 0]
click at [210, 179] on h5 "בחרו:" at bounding box center [169, 186] width 114 height 14
click at [208, 179] on h5 "בחרו:" at bounding box center [169, 186] width 114 height 14
click at [210, 179] on h5 "בחרו:" at bounding box center [169, 186] width 114 height 14
click at [153, 200] on select "בחירת אפשרות רישיון דסקטופ רישיון וובפונט רישיון אפליקצייה" at bounding box center [149, 207] width 74 height 14
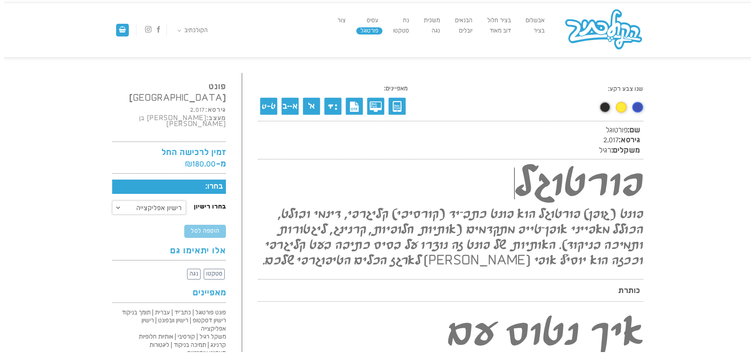
click at [112, 200] on select "בחירת אפשרות רישיון דסקטופ רישיון וובפונט רישיון אפליקצייה" at bounding box center [149, 207] width 74 height 14
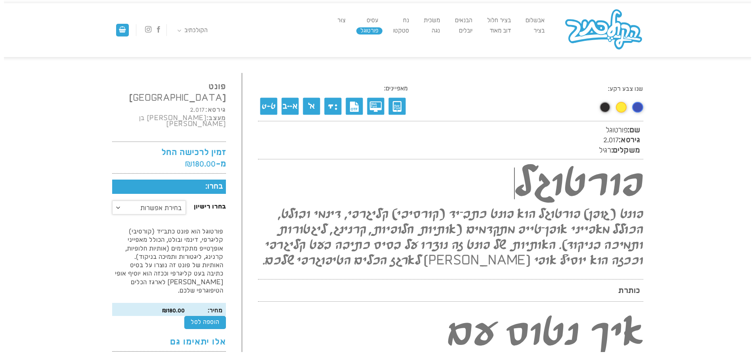
click at [170, 200] on select "בחירת אפשרות רישיון דסקטופ רישיון וובפונט רישיון אפליקצייה" at bounding box center [149, 207] width 74 height 14
click at [112, 200] on select "בחירת אפשרות רישיון דסקטופ רישיון וובפונט רישיון אפליקצייה" at bounding box center [149, 207] width 74 height 14
select select "רישיון דסקטופ"
click at [186, 225] on p "פורטוגל הוא פונט כתב־יד (קורסיבי) קליגרפי, דינמי ובולט, הכולל מאפייני אופן־טייפ…" at bounding box center [169, 261] width 114 height 73
click at [175, 200] on select "בחירת אפשרות רישיון דסקטופ רישיון וובפונט רישיון אפליקצייה" at bounding box center [149, 207] width 74 height 14
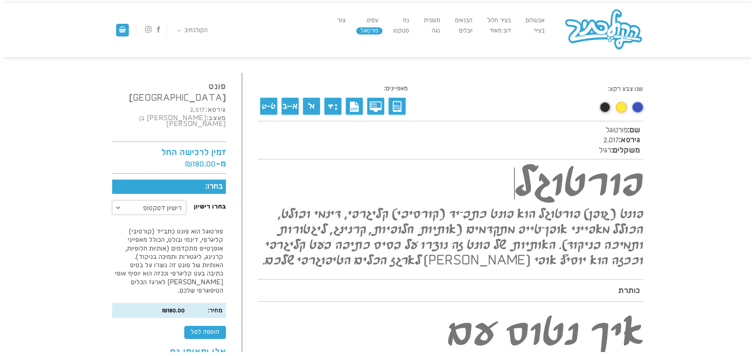
click at [112, 200] on select "בחירת אפשרות רישיון דסקטופ רישיון וובפונט רישיון אפליקצייה" at bounding box center [149, 207] width 74 height 14
click at [210, 225] on p "פורטוגל הוא פונט כתב־יד (קורסיבי) קליגרפי, דינמי ובולט, הכולל מאפייני אופן־טייפ…" at bounding box center [169, 261] width 114 height 73
click at [148, 32] on icon "עקבו אחרינו באינסטגרם" at bounding box center [148, 30] width 6 height 8
click at [529, 19] on link "אבשלום" at bounding box center [534, 20] width 27 height 7
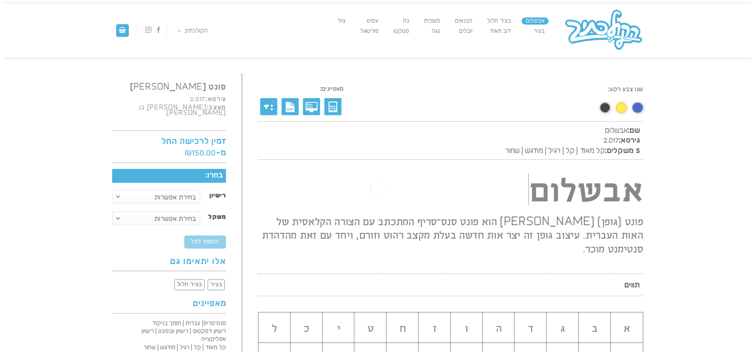
scroll to position [0, 0]
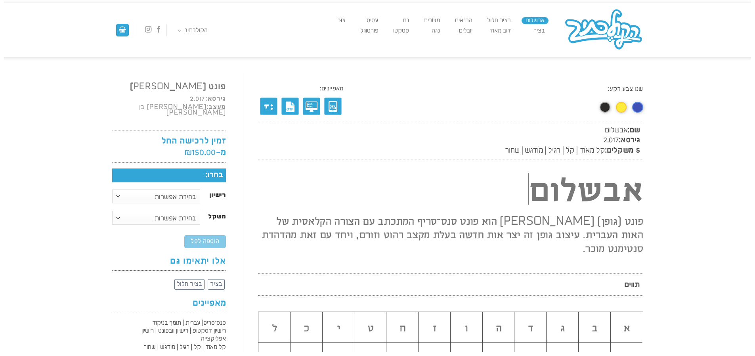
click at [528, 31] on ul "[PERSON_NAME] בציר חלול [PERSON_NAME] מאוד הבנאים יובלים משׂכית [PERSON_NAME] סט…" at bounding box center [383, 30] width 337 height 30
click at [531, 31] on link "בציר" at bounding box center [538, 30] width 19 height 7
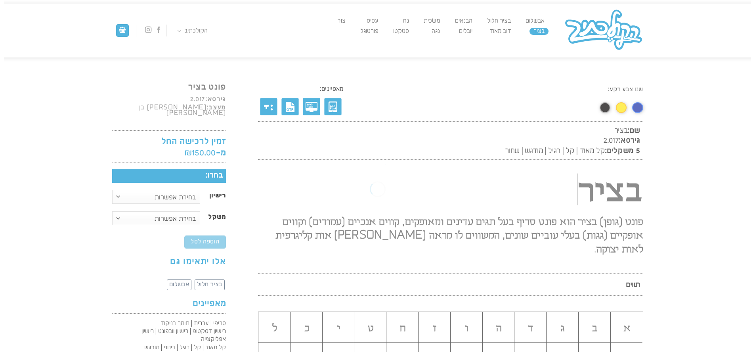
scroll to position [0, 0]
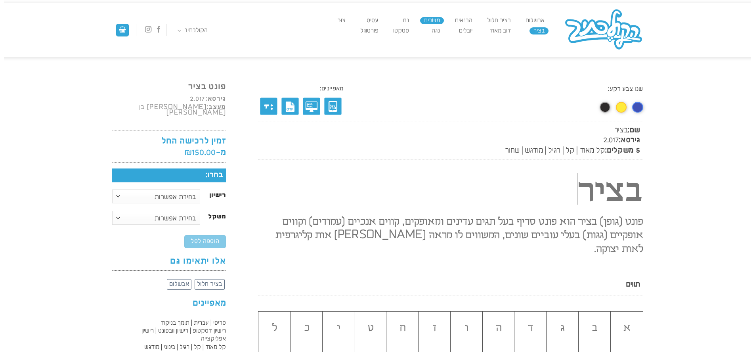
click at [435, 20] on link "משׂכית" at bounding box center [432, 20] width 24 height 7
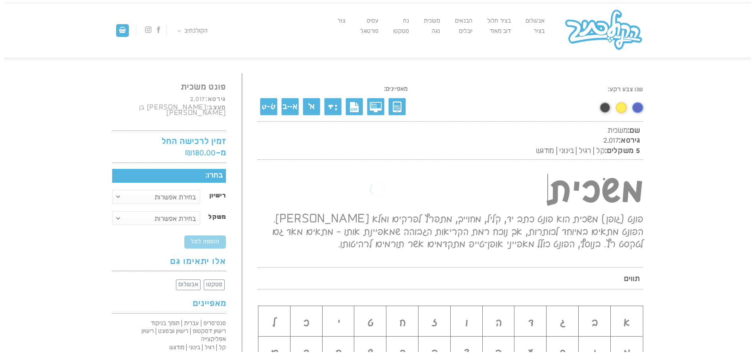
scroll to position [0, 0]
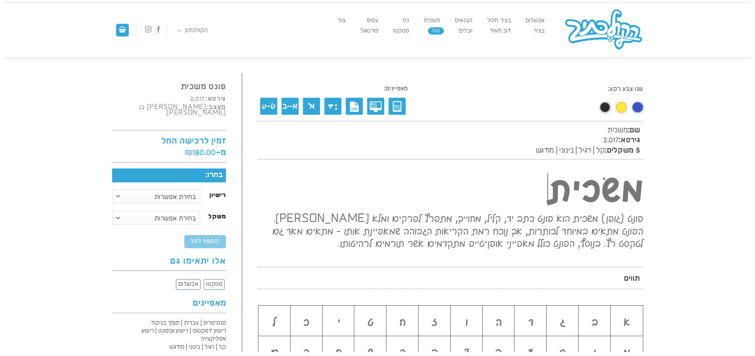
click at [431, 29] on link "נגה" at bounding box center [436, 30] width 16 height 7
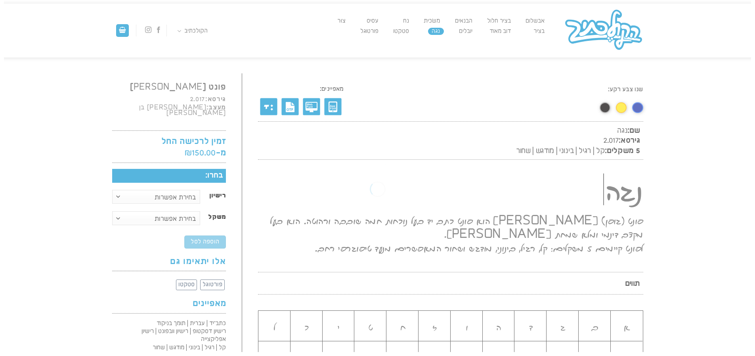
scroll to position [0, 0]
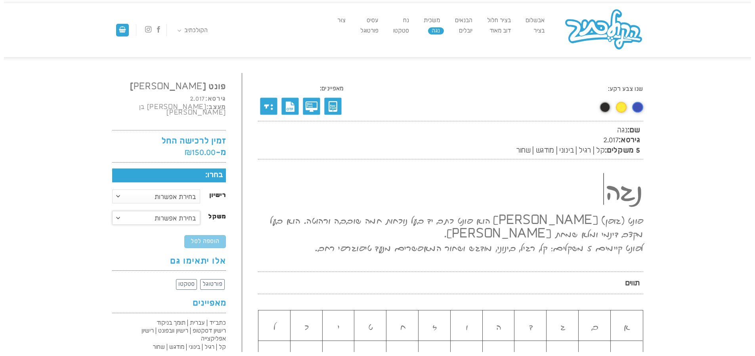
click at [173, 211] on select "בחירת אפשרות קל רגיל בינוני מודגש שחור משפחה מלאה" at bounding box center [156, 218] width 88 height 14
click at [536, 18] on link "אבשלום" at bounding box center [534, 20] width 27 height 7
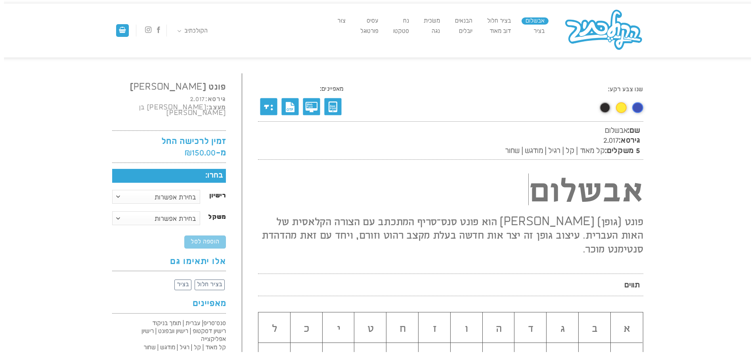
scroll to position [0, 0]
click at [536, 27] on li "בציר" at bounding box center [538, 30] width 19 height 10
click at [538, 28] on link "בציר" at bounding box center [538, 30] width 19 height 7
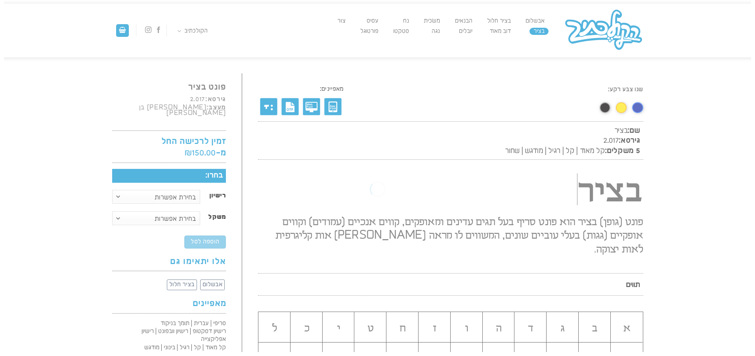
scroll to position [0, 0]
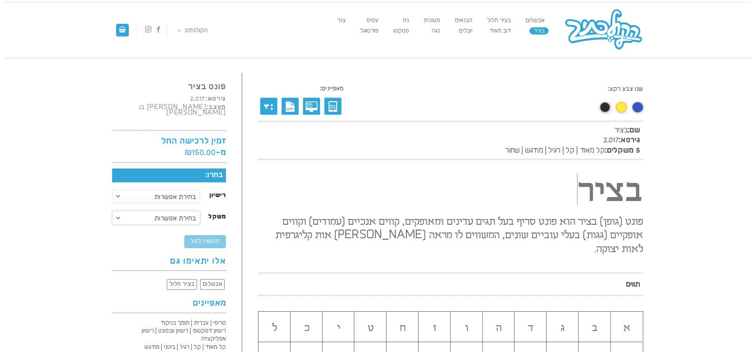
click at [182, 211] on select "בחירת אפשרות קל-מאוד קל רגיל מודגש שחור משפחה מלאה" at bounding box center [156, 218] width 88 height 14
click at [439, 22] on link "משׂכית" at bounding box center [432, 20] width 24 height 7
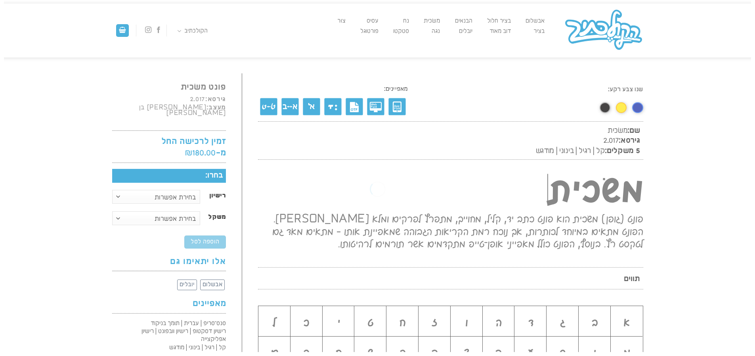
scroll to position [0, 0]
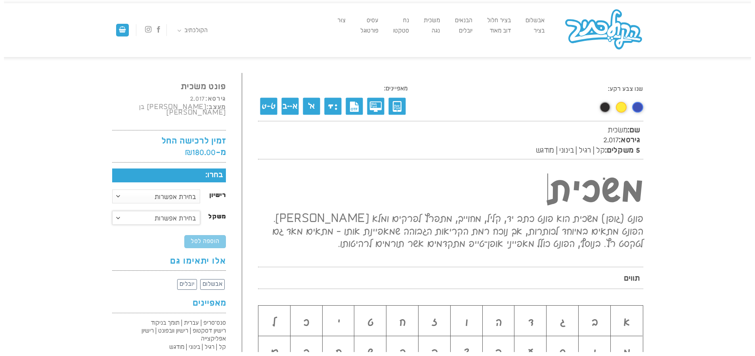
click at [191, 211] on select "בחירת אפשרות קל רגיל בינוני מודגש משפחה מלאה" at bounding box center [156, 218] width 88 height 14
click at [426, 27] on ul "אבשלום בציר בציר חלול דוב מאוד הבנאים יובלים משׂכית נגה נח סטקטו עסיס פורטוגל צו…" at bounding box center [383, 30] width 337 height 30
click at [428, 30] on link "נגה" at bounding box center [436, 30] width 16 height 7
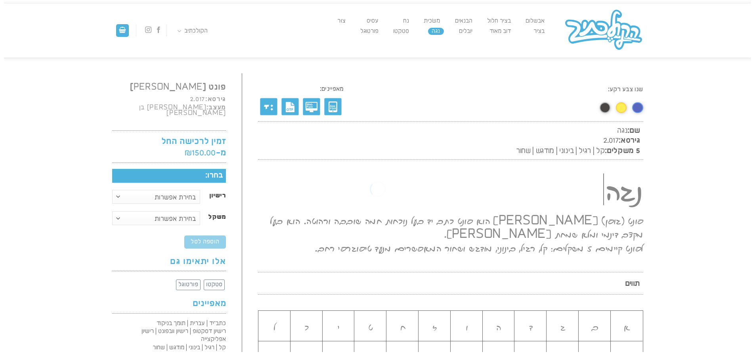
scroll to position [0, 0]
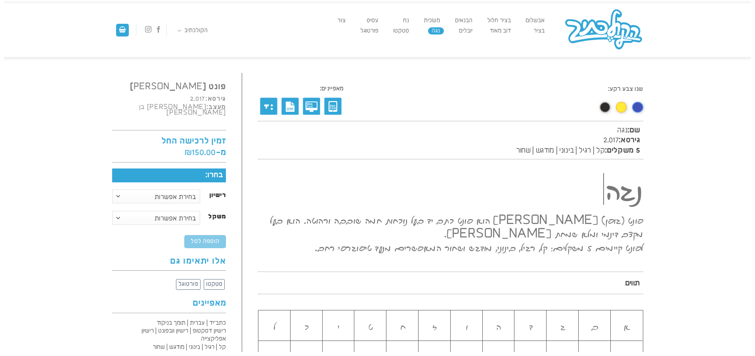
click at [170, 211] on select "בחירת אפשרות קל רגיל בינוני מודגש שחור משפחה מלאה" at bounding box center [156, 218] width 88 height 14
click at [156, 212] on select "בחירת אפשרות קל רגיל בינוני מודגש שחור משפחה מלאה" at bounding box center [156, 218] width 88 height 14
click at [356, 32] on link "פורטוגל" at bounding box center [369, 30] width 26 height 7
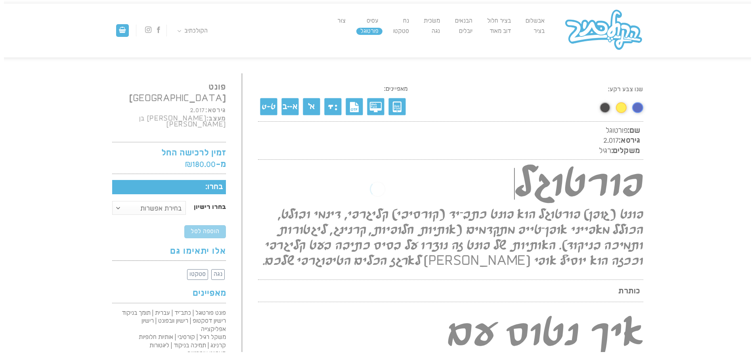
scroll to position [0, 0]
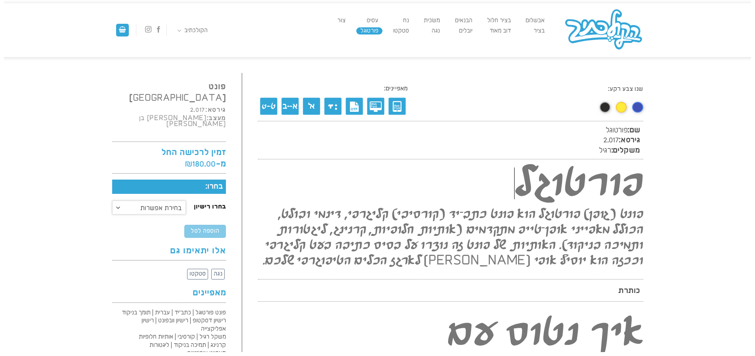
click at [156, 200] on select "בחירת אפשרות רישיון דסקטופ רישיון וובפונט רישיון אפליקצייה" at bounding box center [149, 207] width 74 height 14
click at [178, 200] on select "בחירת אפשרות רישיון דסקטופ רישיון וובפונט רישיון אפליקצייה" at bounding box center [149, 207] width 74 height 14
click at [112, 200] on select "בחירת אפשרות רישיון דסקטופ רישיון וובפונט רישיון אפליקצייה" at bounding box center [149, 207] width 74 height 14
select select "רישיון דסקטופ"
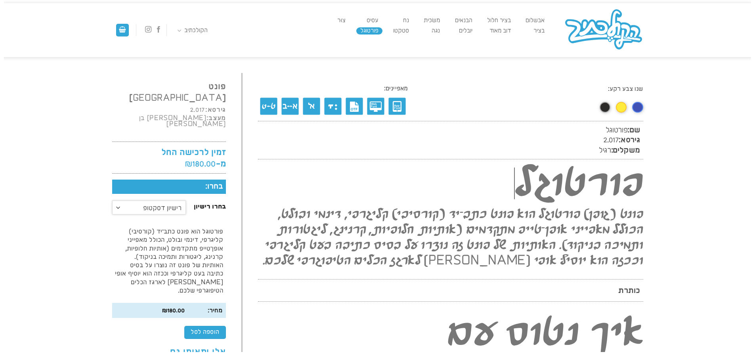
click at [173, 200] on select "בחירת אפשרות רישיון דסקטופ רישיון וובפונט רישיון אפליקצייה" at bounding box center [149, 207] width 74 height 14
click at [220, 179] on h5 "בחרו:" at bounding box center [169, 186] width 114 height 14
click at [216, 204] on label "בחרו רישיון" at bounding box center [210, 207] width 32 height 6
click at [186, 200] on select "בחירת אפשרות רישיון דסקטופ רישיון וובפונט רישיון אפליקצייה" at bounding box center [149, 207] width 74 height 14
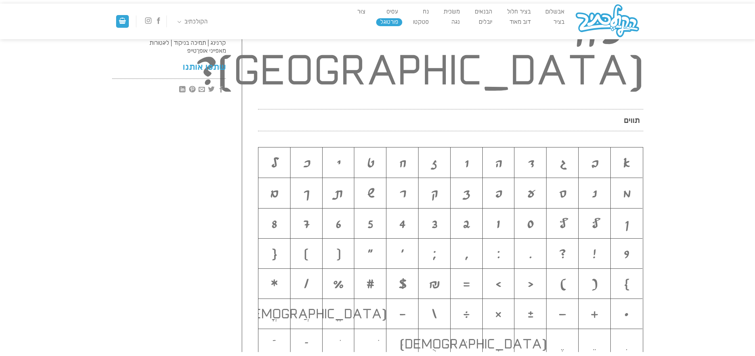
scroll to position [389, 0]
